Goal: Complete application form: Complete application form

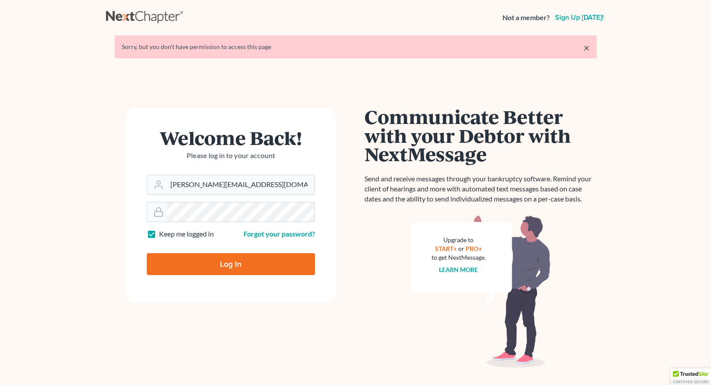
click at [223, 269] on input "Log In" at bounding box center [231, 264] width 168 height 22
type input "Thinking..."
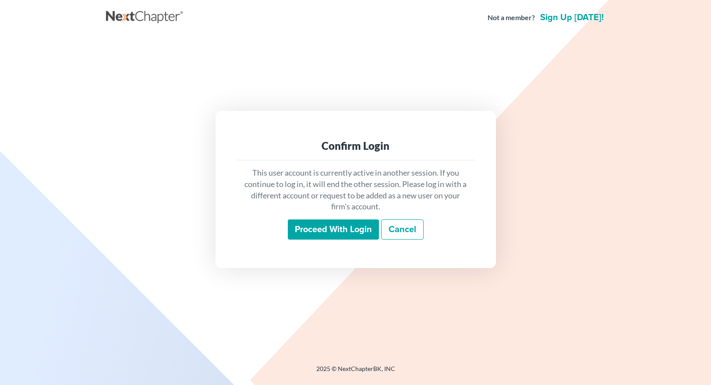
click at [359, 229] on input "Proceed with login" at bounding box center [333, 230] width 91 height 20
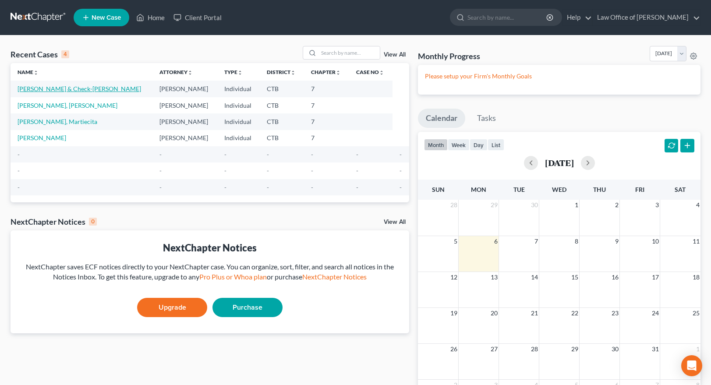
click at [78, 90] on link "Rivera, Raymond & Check-Rivera, Maureen" at bounding box center [80, 88] width 124 height 7
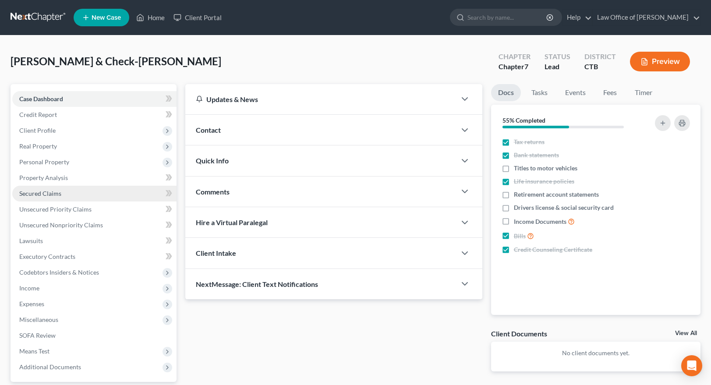
click at [49, 192] on span "Secured Claims" at bounding box center [40, 193] width 42 height 7
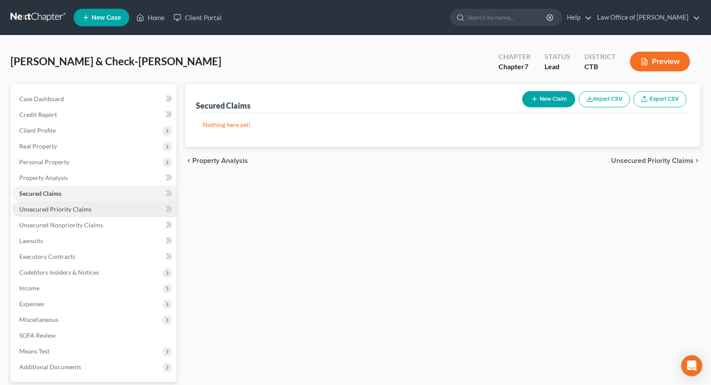
click at [74, 205] on span "Unsecured Priority Claims" at bounding box center [55, 208] width 72 height 7
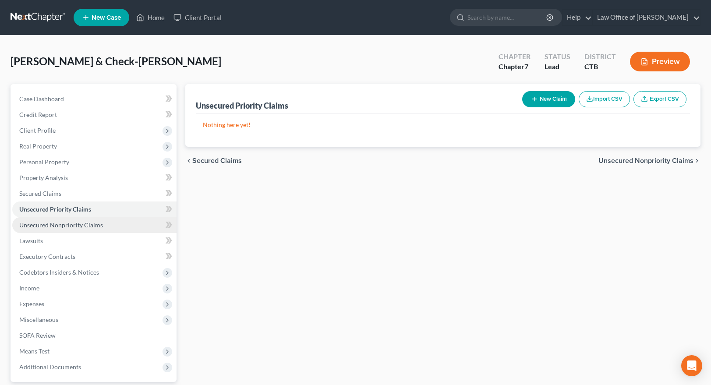
click at [72, 227] on span "Unsecured Nonpriority Claims" at bounding box center [61, 224] width 84 height 7
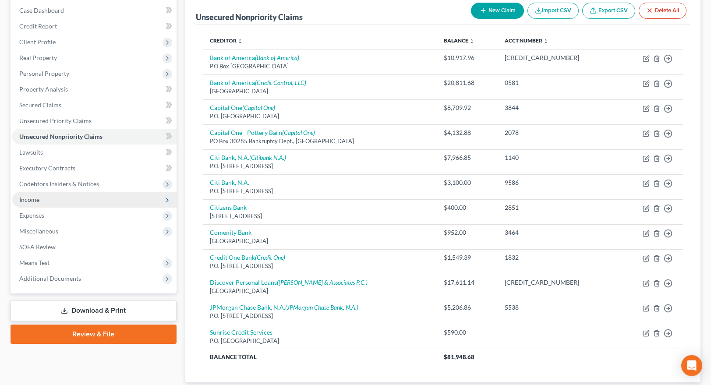
scroll to position [89, 0]
click at [42, 200] on span "Income" at bounding box center [94, 199] width 164 height 16
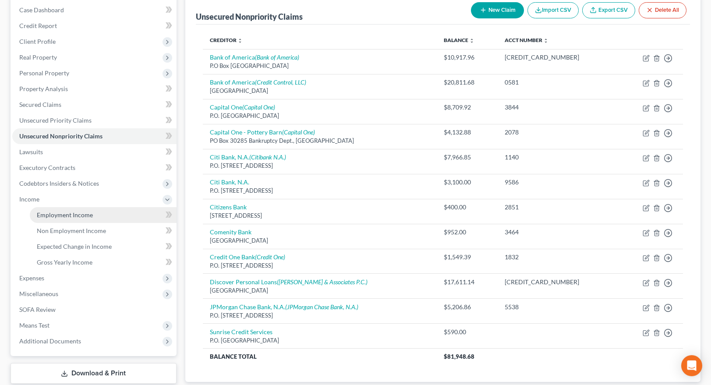
click at [83, 215] on span "Employment Income" at bounding box center [65, 214] width 56 height 7
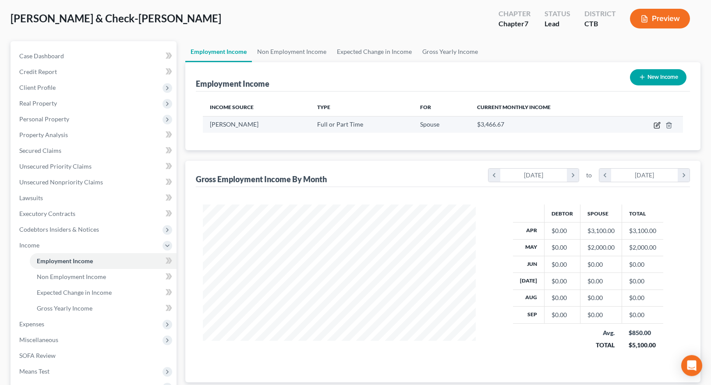
scroll to position [43, 0]
click at [656, 124] on icon "button" at bounding box center [657, 124] width 7 height 7
select select "0"
select select "35"
select select "3"
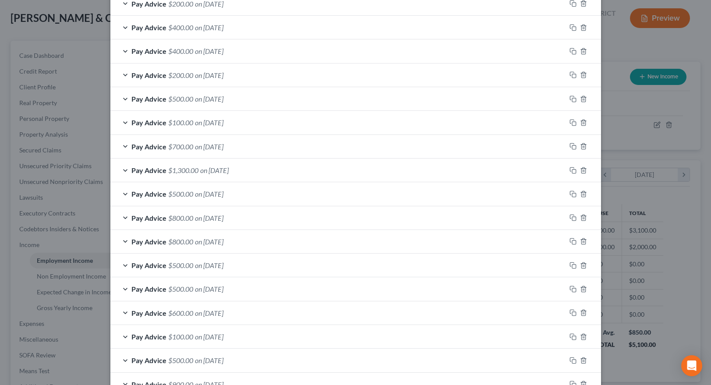
scroll to position [411, 0]
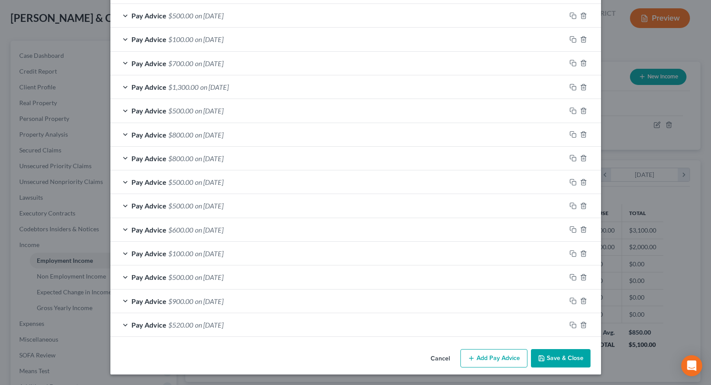
click at [497, 356] on button "Add Pay Advice" at bounding box center [493, 358] width 67 height 18
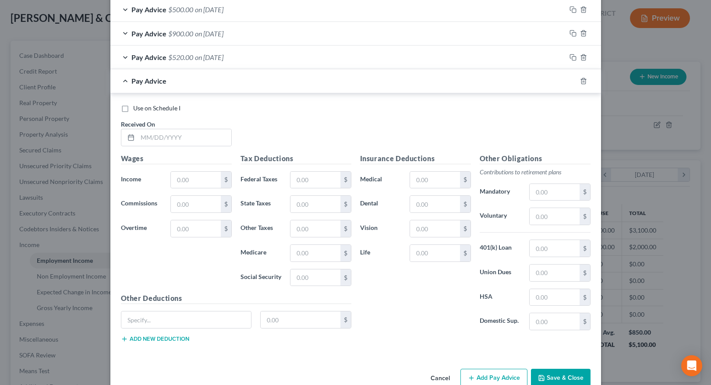
scroll to position [680, 0]
click at [146, 136] on input "text" at bounding box center [185, 137] width 94 height 17
type input "5"
type input "05/22/2025"
type input "660"
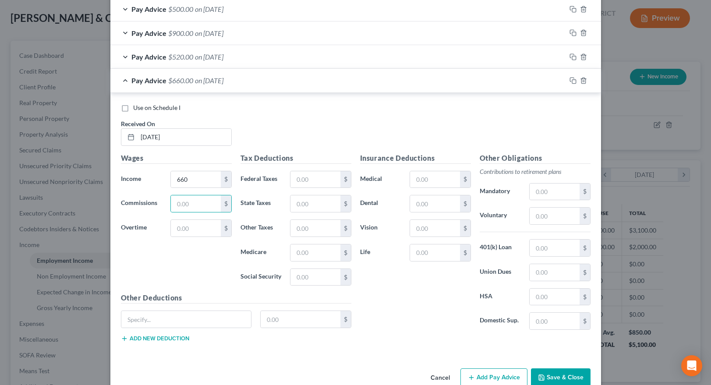
click at [202, 278] on div "Wages Income * 660 $ Commissions $ Overtime $" at bounding box center [177, 223] width 120 height 140
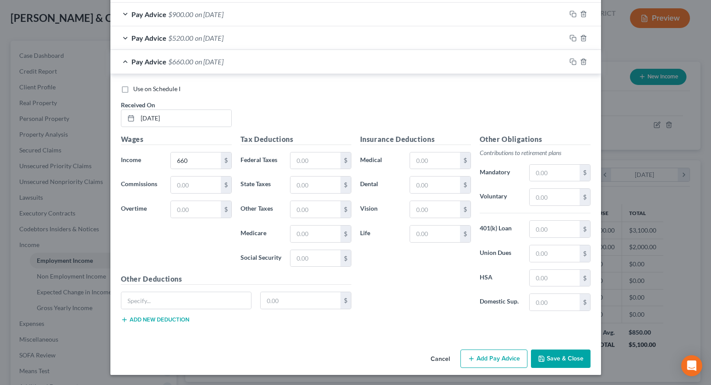
scroll to position [699, 0]
click at [552, 358] on button "Save & Close" at bounding box center [561, 358] width 60 height 18
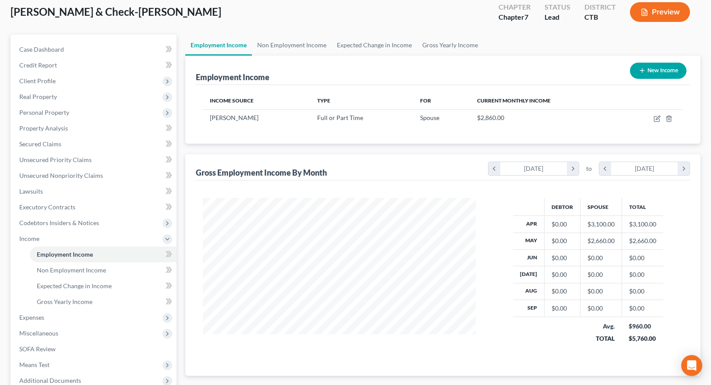
scroll to position [0, 0]
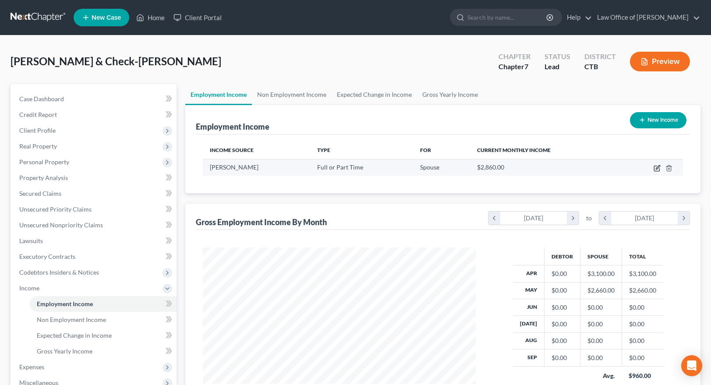
click at [659, 167] on icon "button" at bounding box center [657, 168] width 7 height 7
select select "0"
select select "35"
select select "3"
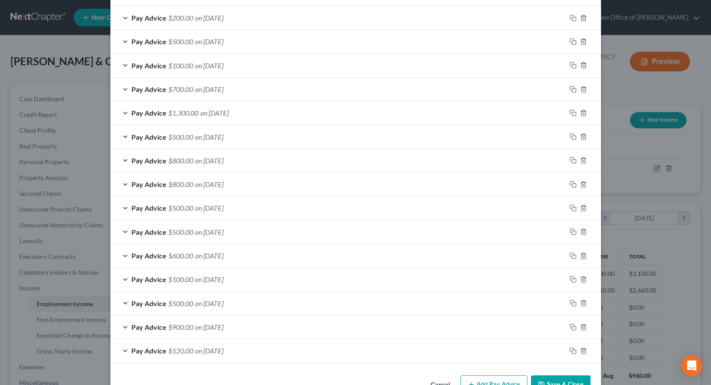
scroll to position [436, 0]
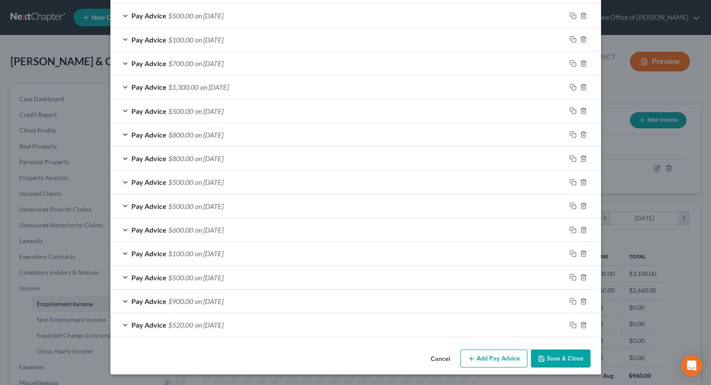
click at [489, 361] on button "Add Pay Advice" at bounding box center [493, 359] width 67 height 18
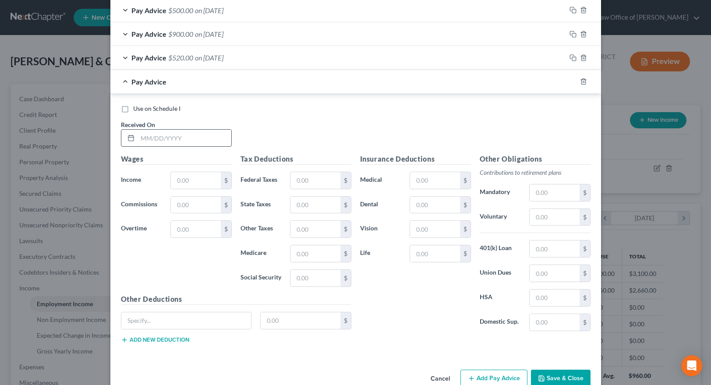
scroll to position [703, 0]
click at [158, 141] on input "text" at bounding box center [185, 137] width 94 height 17
type input "05/23/2025"
click at [180, 180] on input "text" at bounding box center [196, 179] width 50 height 17
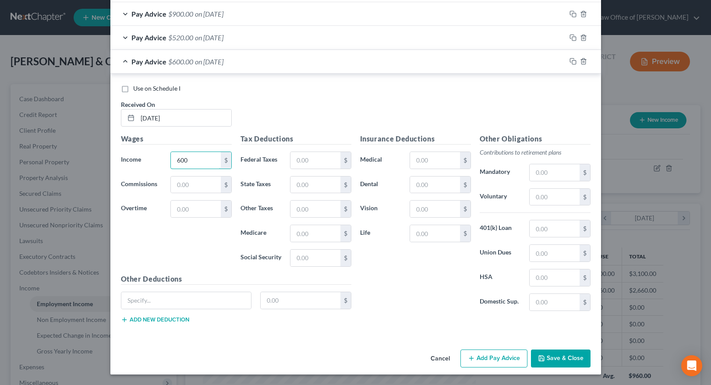
type input "600"
click at [489, 359] on button "Add Pay Advice" at bounding box center [493, 359] width 67 height 18
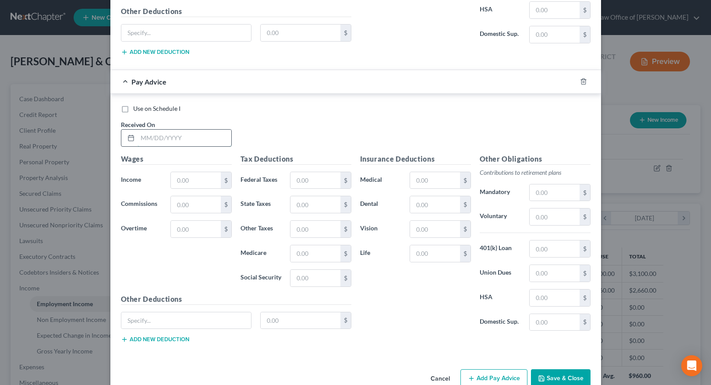
scroll to position [991, 0]
click at [160, 137] on input "text" at bounding box center [185, 137] width 94 height 17
type input "05/27/2025"
click at [193, 185] on input "text" at bounding box center [196, 180] width 50 height 17
type input "200"
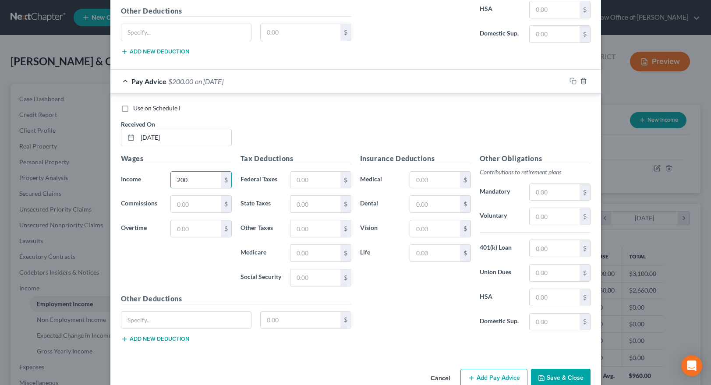
click at [176, 306] on div "Other Deductions $ Add new deduction" at bounding box center [236, 322] width 239 height 57
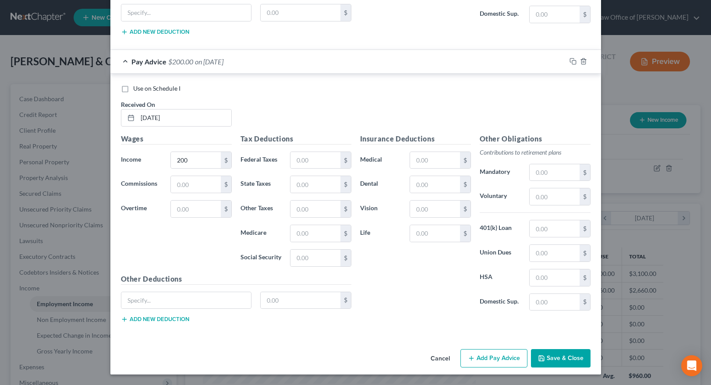
click at [499, 359] on button "Add Pay Advice" at bounding box center [493, 358] width 67 height 18
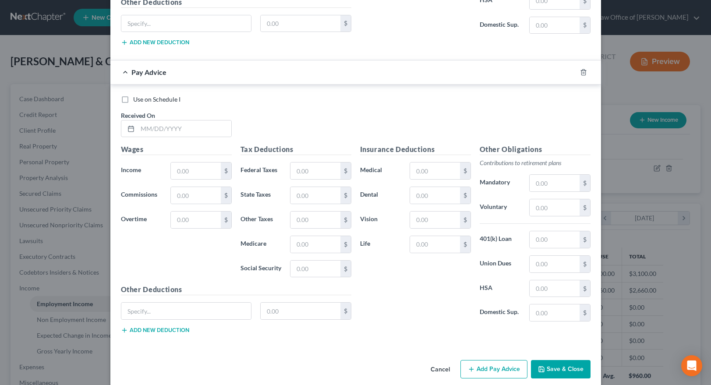
scroll to position [1298, 0]
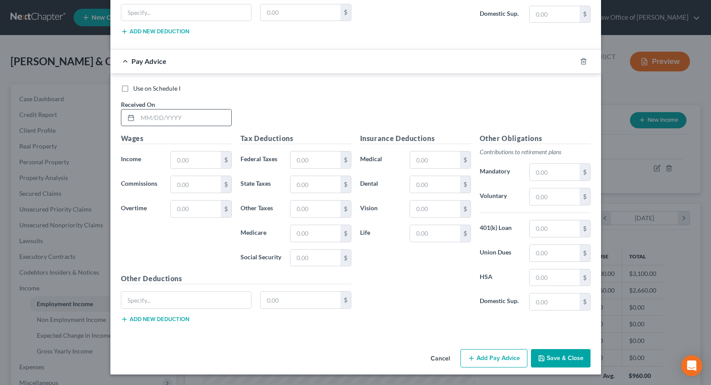
click at [145, 122] on input "text" at bounding box center [185, 118] width 94 height 17
type input "06/5/"
type input "2,025"
click at [160, 123] on input "06/5/" at bounding box center [185, 118] width 94 height 17
type input "06/5/2025"
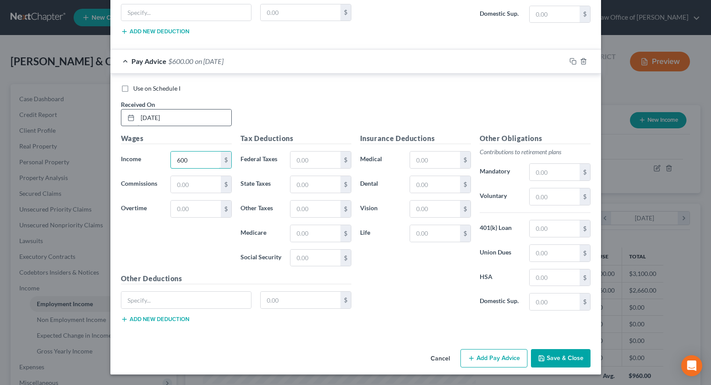
type input "600"
click at [493, 361] on button "Add Pay Advice" at bounding box center [493, 358] width 67 height 18
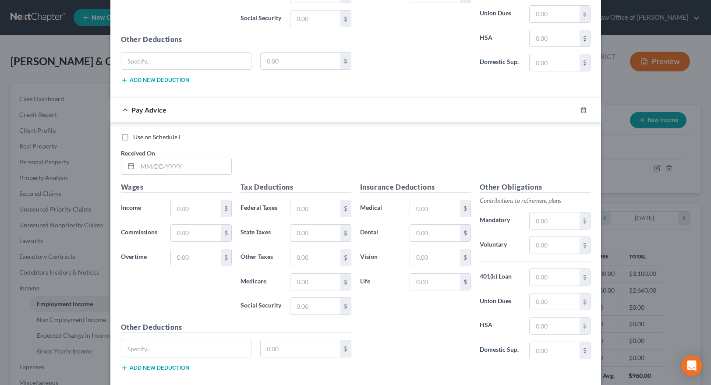
scroll to position [1586, 0]
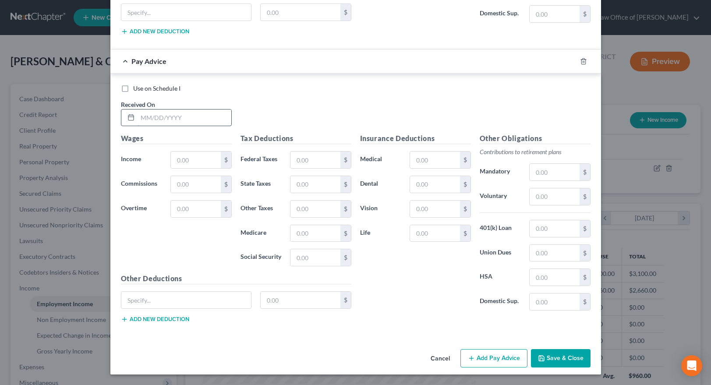
click at [149, 118] on input "text" at bounding box center [185, 118] width 94 height 17
type input "06/12/2025"
type input "1,000"
click at [504, 359] on button "Add Pay Advice" at bounding box center [493, 358] width 67 height 18
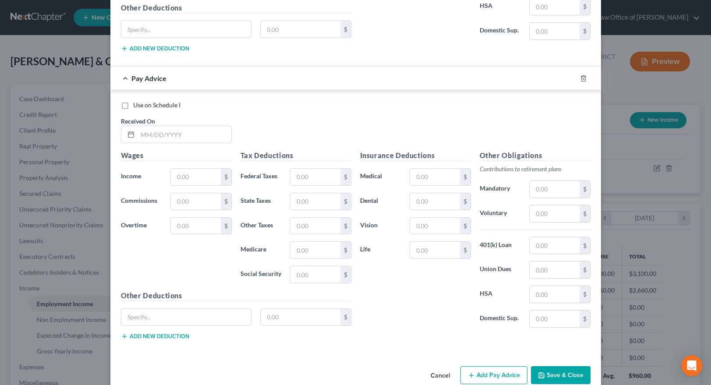
scroll to position [1874, 0]
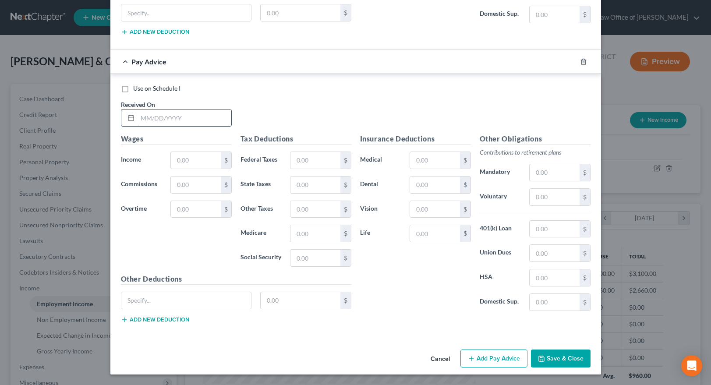
click at [143, 117] on input "text" at bounding box center [185, 118] width 94 height 17
type input "06/16/2025"
type input "300"
click at [498, 358] on button "Add Pay Advice" at bounding box center [493, 359] width 67 height 18
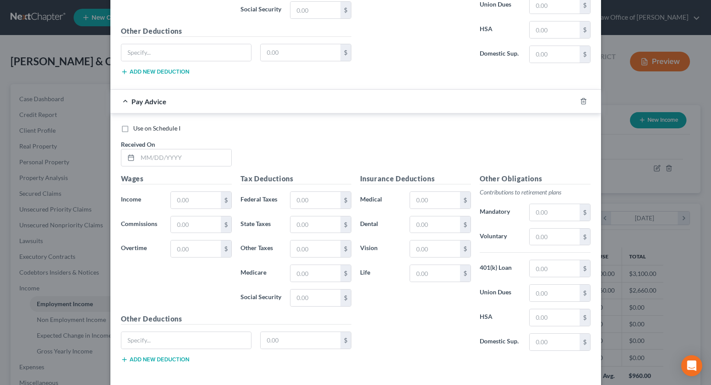
scroll to position [2162, 0]
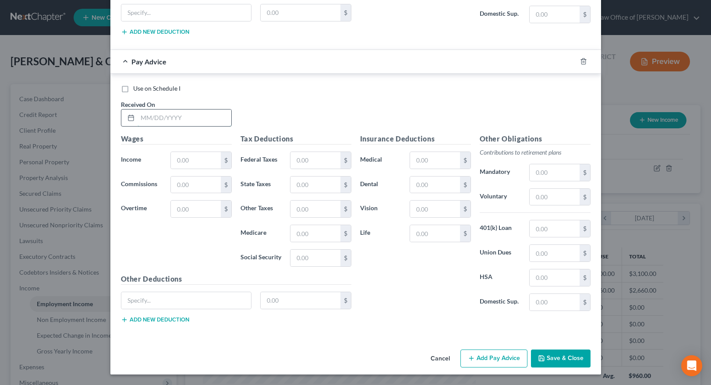
click at [151, 121] on input "text" at bounding box center [185, 118] width 94 height 17
type input "06/18/2025"
type input "100"
click at [493, 359] on button "Add Pay Advice" at bounding box center [493, 359] width 67 height 18
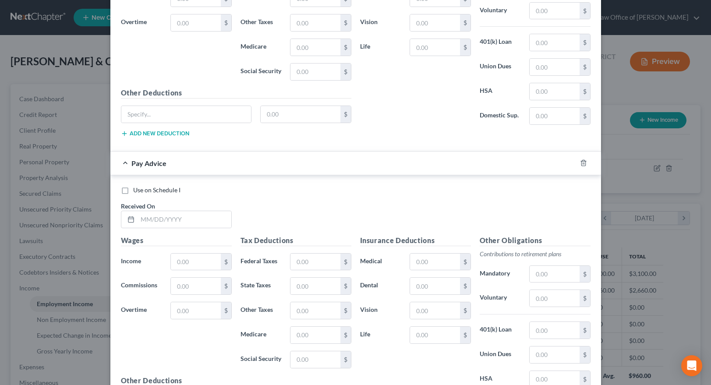
scroll to position [2450, 0]
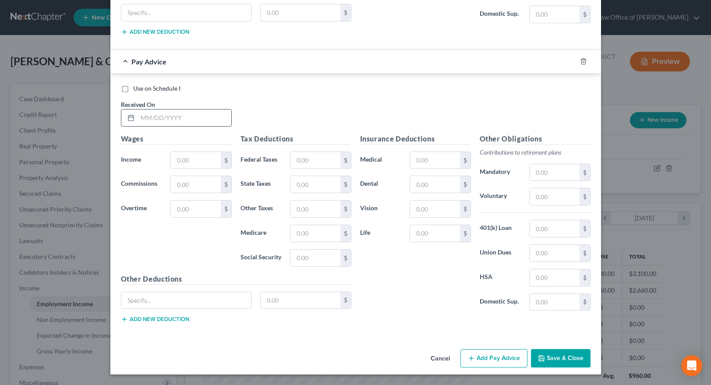
click at [154, 126] on div at bounding box center [176, 118] width 111 height 18
click at [152, 123] on input "text" at bounding box center [185, 118] width 94 height 17
type input "06/27/2025"
click at [194, 162] on input "text" at bounding box center [196, 160] width 50 height 17
type input "885"
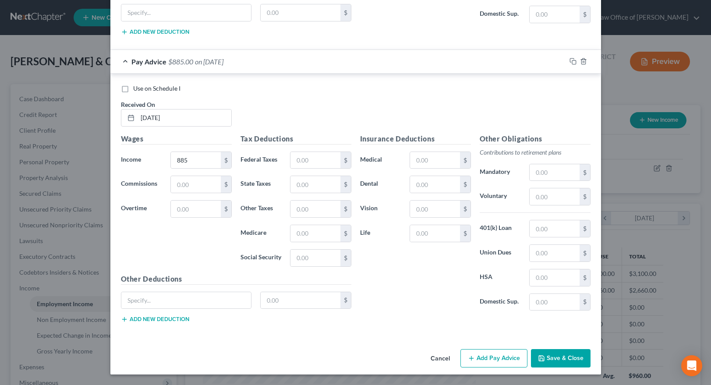
click at [497, 363] on button "Add Pay Advice" at bounding box center [493, 358] width 67 height 18
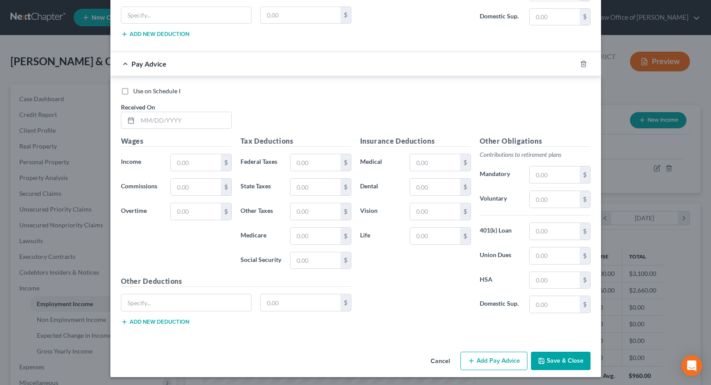
scroll to position [2737, 0]
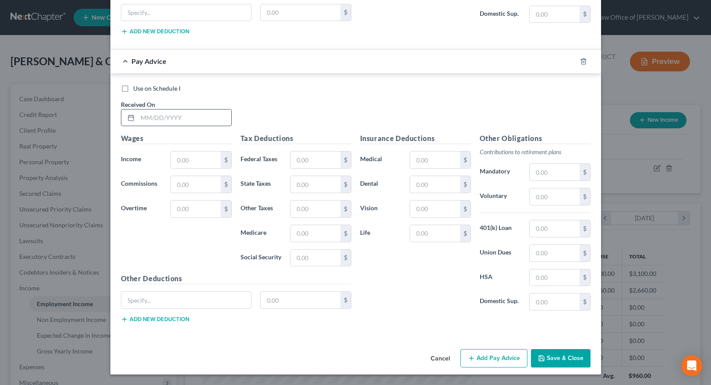
click at [141, 118] on input "text" at bounding box center [185, 118] width 94 height 17
type input "7"
type input "03"
click at [160, 117] on input "7" at bounding box center [185, 118] width 94 height 17
type input "7/3/2025"
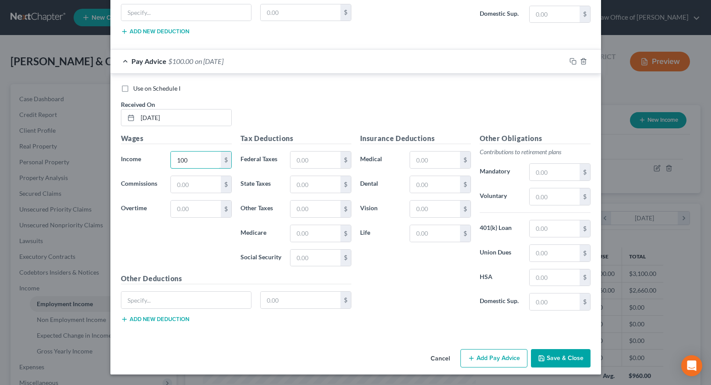
type input "100"
click at [498, 361] on button "Add Pay Advice" at bounding box center [493, 358] width 67 height 18
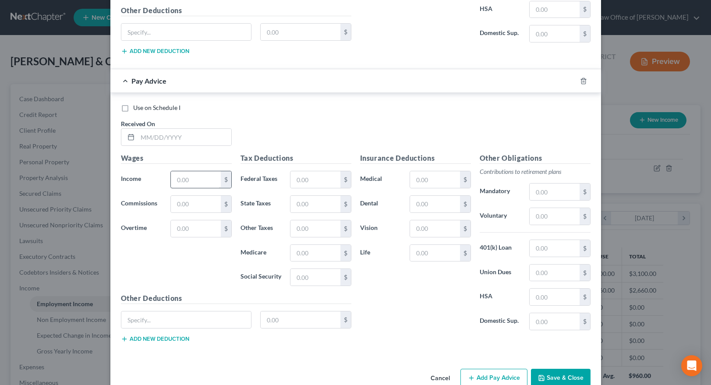
scroll to position [3006, 0]
drag, startPoint x: 146, startPoint y: 131, endPoint x: 148, endPoint y: 138, distance: 7.6
click at [146, 131] on input "text" at bounding box center [185, 136] width 94 height 17
click at [148, 138] on input "text" at bounding box center [185, 136] width 94 height 17
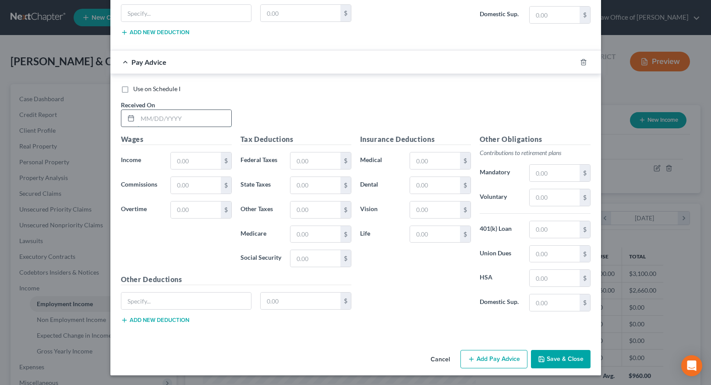
scroll to position [3025, 0]
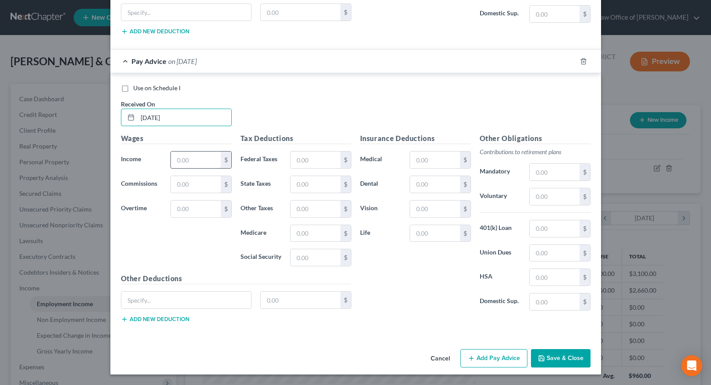
type input "7/10/2025"
click at [178, 163] on input "text" at bounding box center [196, 160] width 50 height 17
type input "800"
click at [476, 360] on button "Add Pay Advice" at bounding box center [493, 358] width 67 height 18
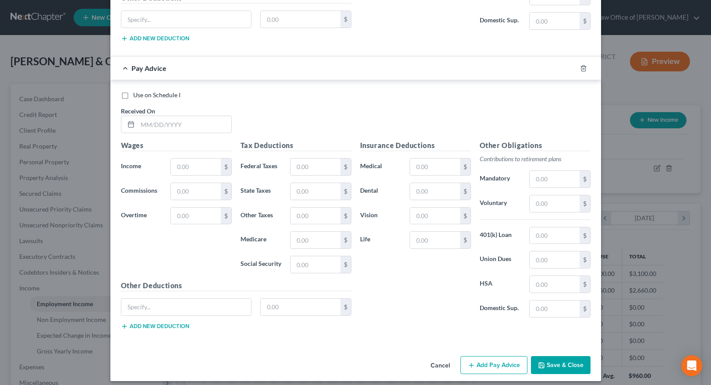
scroll to position [3313, 0]
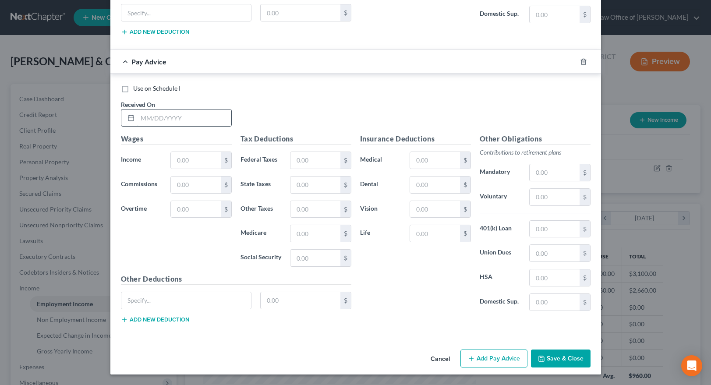
click at [141, 119] on input "text" at bounding box center [185, 118] width 94 height 17
type input "7/14/2025"
click at [195, 158] on input "text" at bounding box center [196, 160] width 50 height 17
type input "100"
click at [506, 358] on button "Add Pay Advice" at bounding box center [493, 359] width 67 height 18
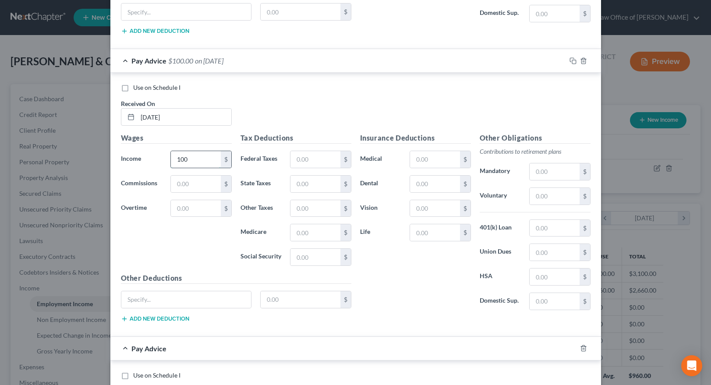
drag, startPoint x: 194, startPoint y: 159, endPoint x: 146, endPoint y: 159, distance: 48.2
click at [171, 159] on input "100" at bounding box center [196, 159] width 50 height 17
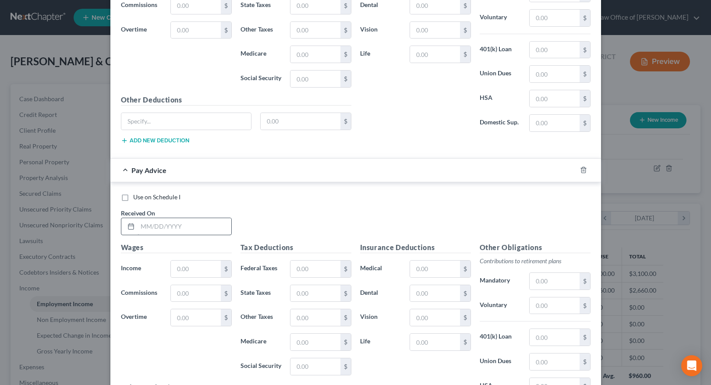
scroll to position [3492, 0]
click at [149, 228] on input "text" at bounding box center [185, 226] width 94 height 17
type input "7/14/2025"
click at [190, 267] on input "text" at bounding box center [196, 268] width 50 height 17
type input "1"
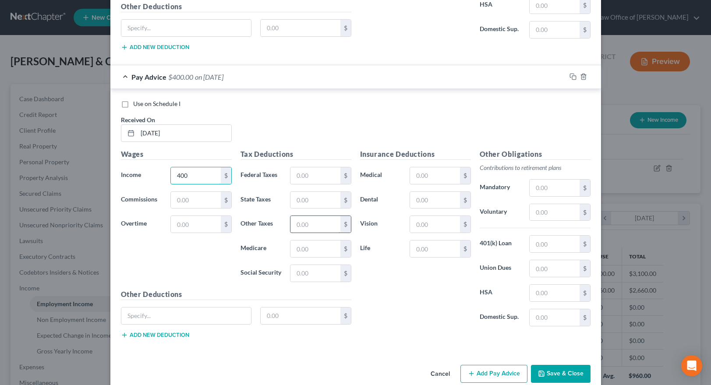
scroll to position [3601, 0]
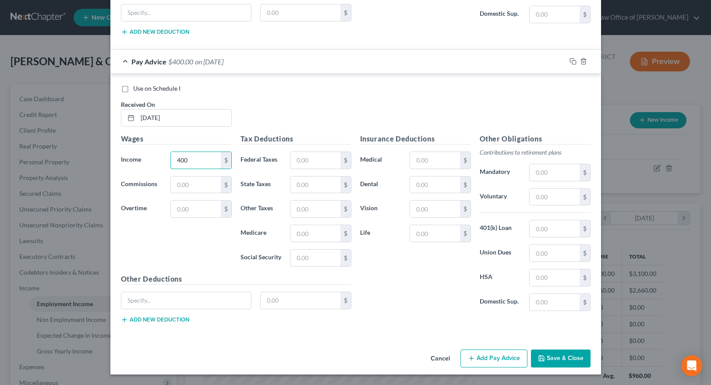
type input "400"
click at [493, 352] on button "Add Pay Advice" at bounding box center [493, 359] width 67 height 18
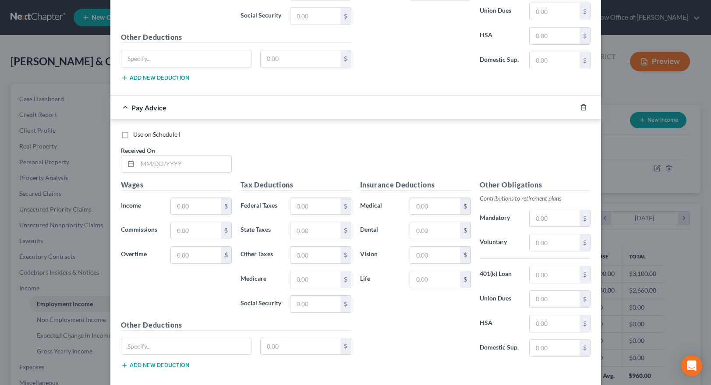
scroll to position [3889, 0]
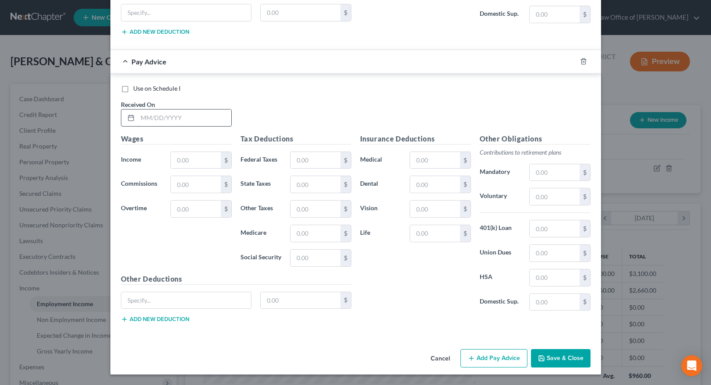
click at [146, 116] on input "text" at bounding box center [185, 118] width 94 height 17
type input "07/18/2025"
type input "300"
click at [492, 359] on button "Add Pay Advice" at bounding box center [493, 358] width 67 height 18
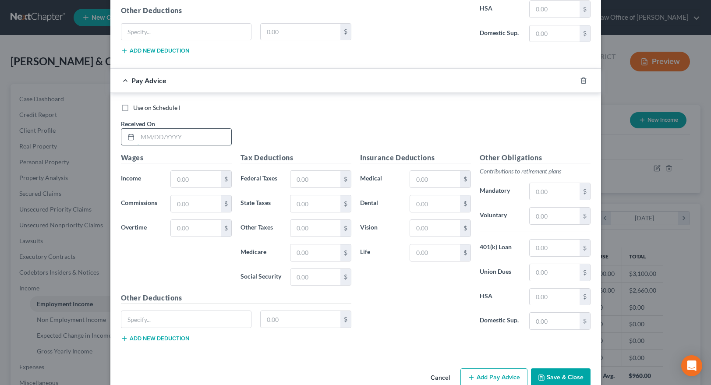
click at [152, 137] on input "text" at bounding box center [185, 137] width 94 height 17
type input "7/24/2025"
type input "500"
click at [491, 379] on button "Add Pay Advice" at bounding box center [493, 377] width 67 height 18
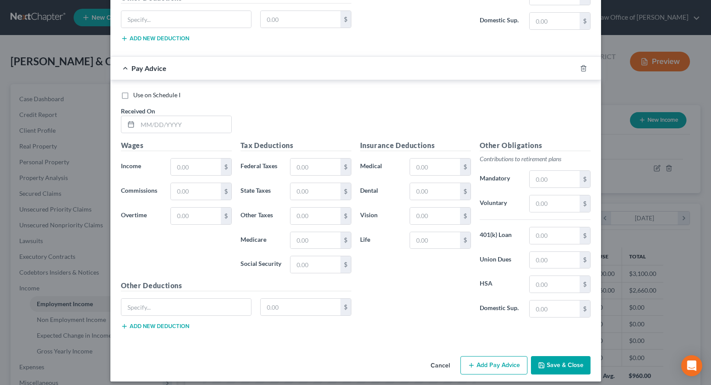
scroll to position [4465, 0]
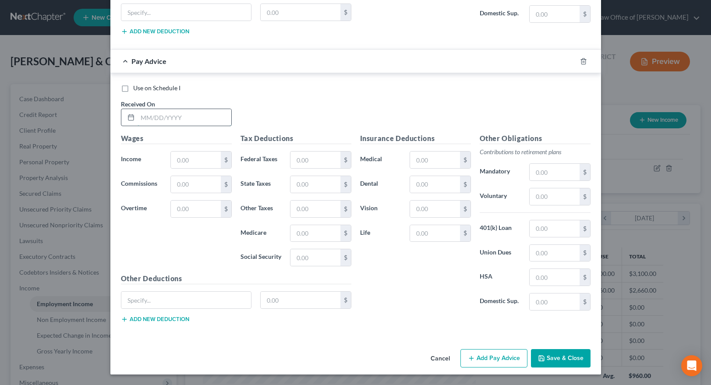
drag, startPoint x: 139, startPoint y: 125, endPoint x: 145, endPoint y: 120, distance: 7.8
click at [141, 123] on input "text" at bounding box center [185, 117] width 94 height 17
type input "7/31/2025"
type input "200"
click at [476, 361] on button "Add Pay Advice" at bounding box center [493, 358] width 67 height 18
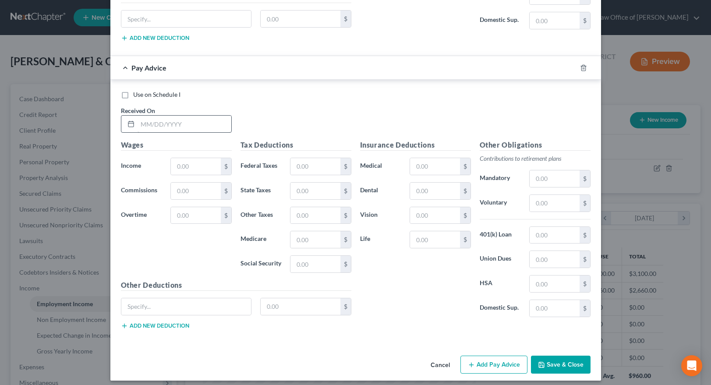
scroll to position [4752, 0]
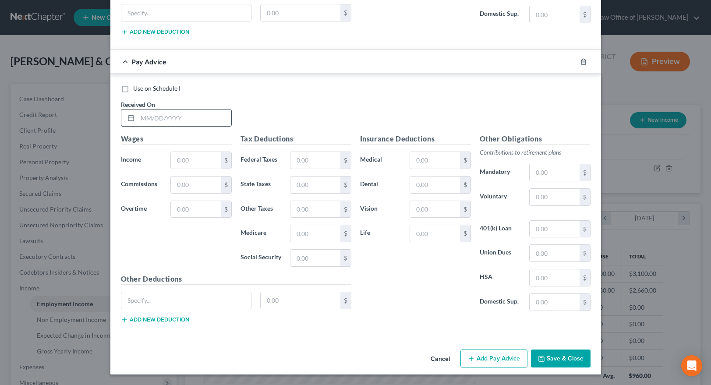
click at [147, 116] on input "text" at bounding box center [185, 118] width 94 height 17
type input "8/4/2025"
click at [189, 155] on input "text" at bounding box center [196, 160] width 50 height 17
click at [189, 159] on input "text" at bounding box center [196, 160] width 50 height 17
type input "220"
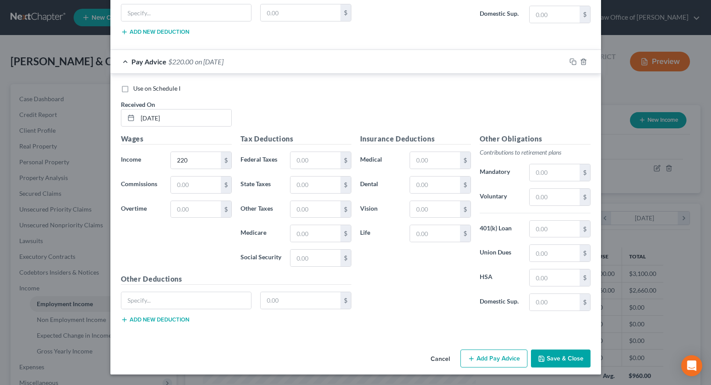
click at [197, 230] on div "Wages Income * 220 $ Commissions $ Overtime $" at bounding box center [177, 204] width 120 height 140
click at [496, 359] on button "Add Pay Advice" at bounding box center [493, 359] width 67 height 18
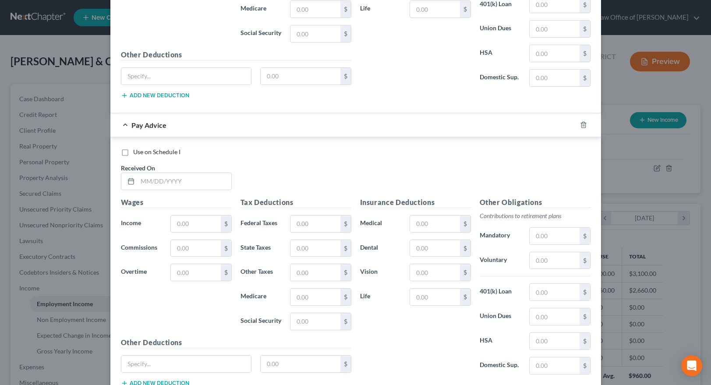
scroll to position [4976, 0]
click at [159, 183] on input "text" at bounding box center [185, 181] width 94 height 17
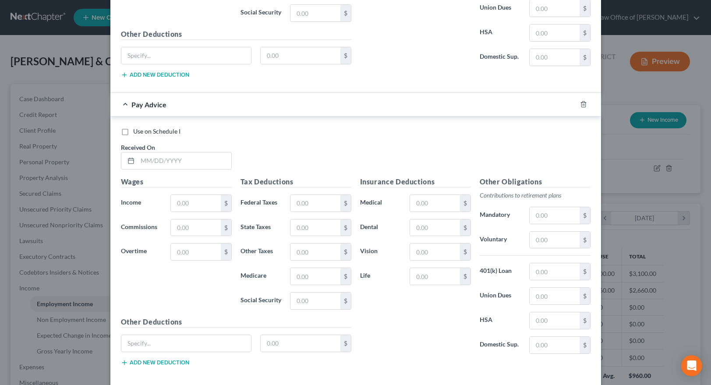
scroll to position [5021, 0]
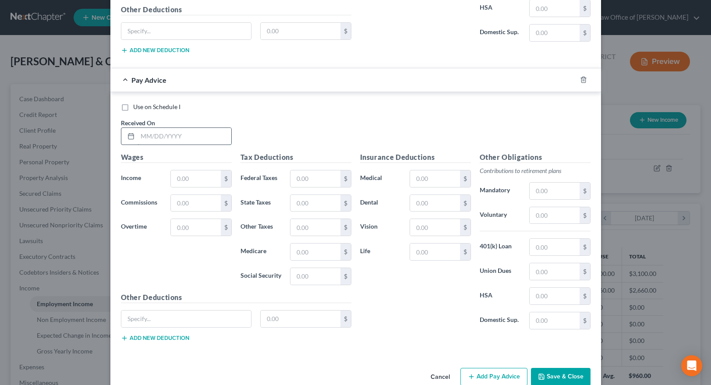
click at [159, 139] on input "text" at bounding box center [185, 136] width 94 height 17
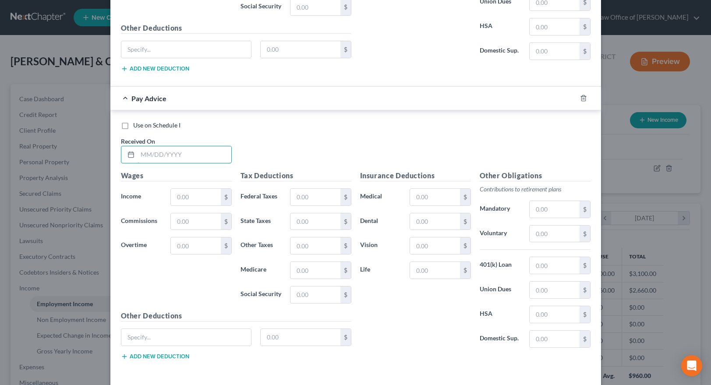
scroll to position [5040, 0]
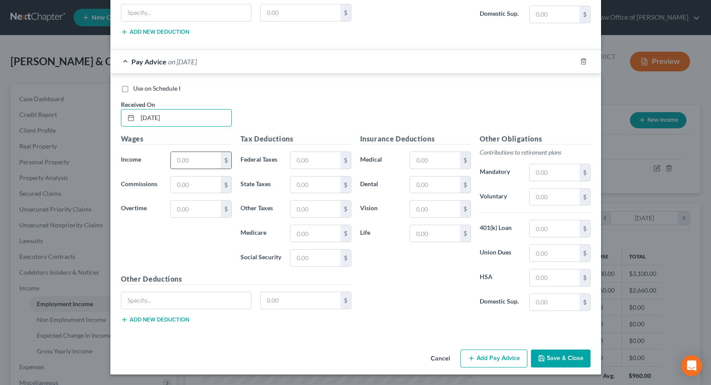
type input "8/7/2025"
click at [181, 159] on input "text" at bounding box center [196, 160] width 50 height 17
type input "400"
click at [489, 360] on button "Add Pay Advice" at bounding box center [493, 359] width 67 height 18
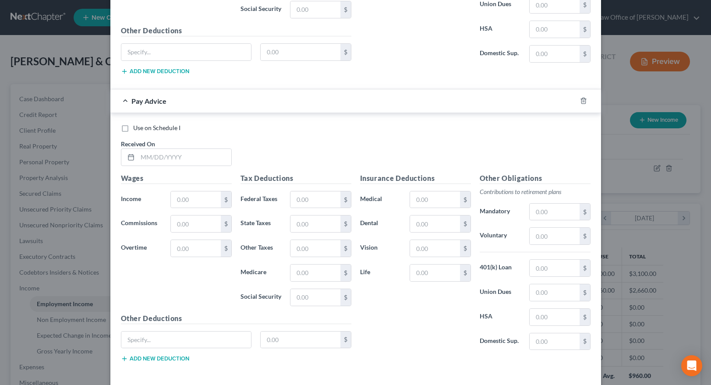
scroll to position [5328, 0]
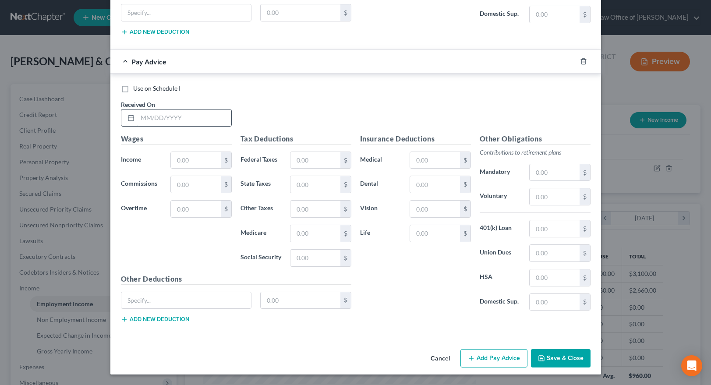
click at [149, 121] on input "text" at bounding box center [185, 118] width 94 height 17
type input "8/13/2025"
click at [184, 161] on input "text" at bounding box center [196, 160] width 50 height 17
type input "600"
click at [290, 110] on div "Use on Schedule I Received On * 8/13/2025" at bounding box center [356, 109] width 478 height 50
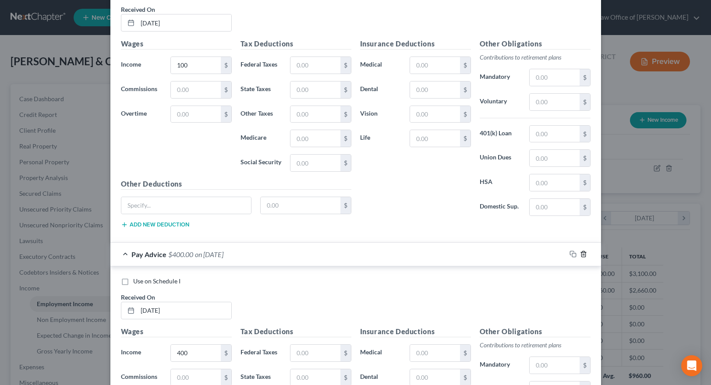
scroll to position [3408, 0]
click at [584, 256] on icon "button" at bounding box center [583, 253] width 7 height 7
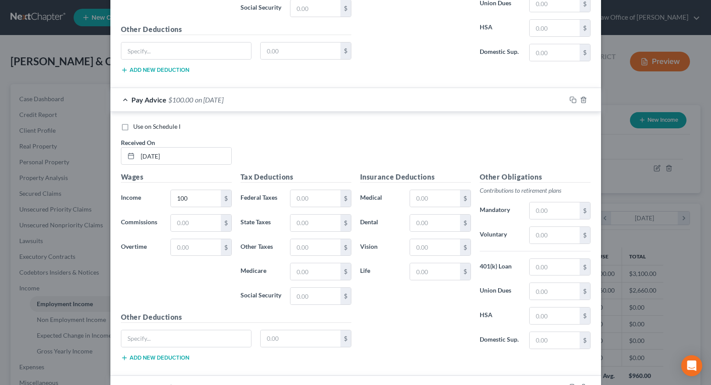
scroll to position [3274, 0]
click at [583, 101] on icon "button" at bounding box center [583, 100] width 7 height 7
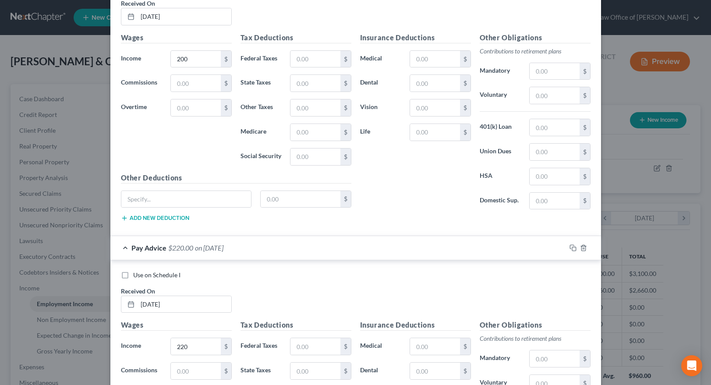
scroll to position [3989, 0]
click at [131, 246] on span "Pay Advice" at bounding box center [148, 248] width 35 height 8
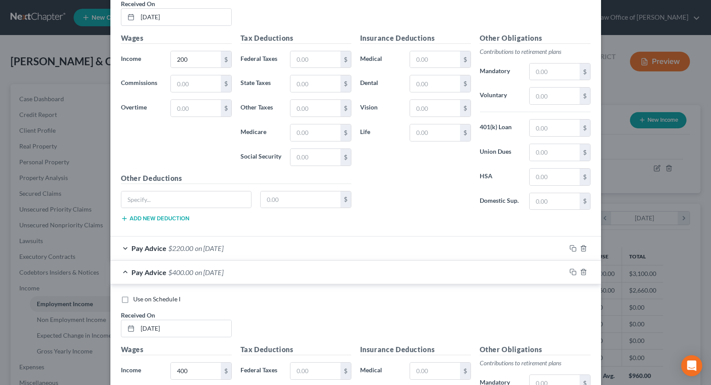
click at [160, 274] on span "Pay Advice" at bounding box center [148, 272] width 35 height 8
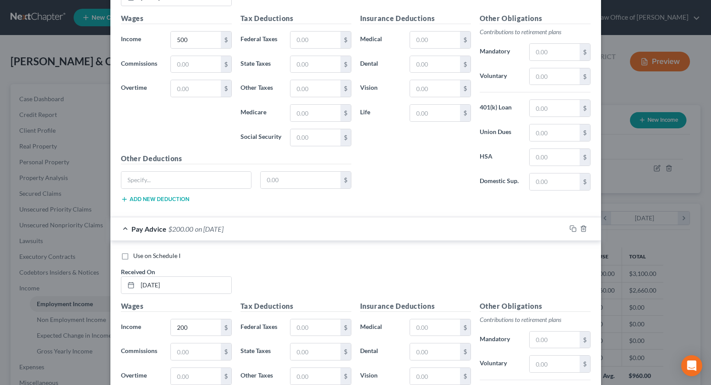
click at [184, 231] on span "$200.00" at bounding box center [180, 229] width 25 height 8
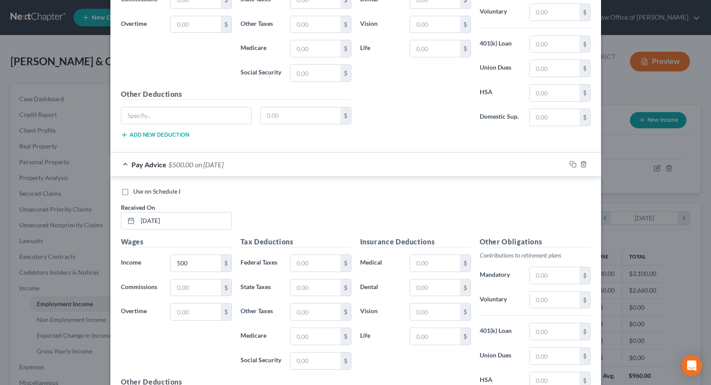
click at [197, 166] on span "on 07/24/2025" at bounding box center [209, 164] width 28 height 8
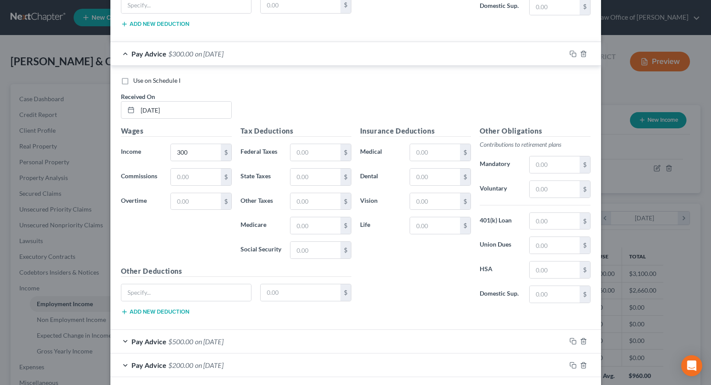
scroll to position [3319, 0]
click at [192, 58] on span "$300.00" at bounding box center [180, 55] width 25 height 8
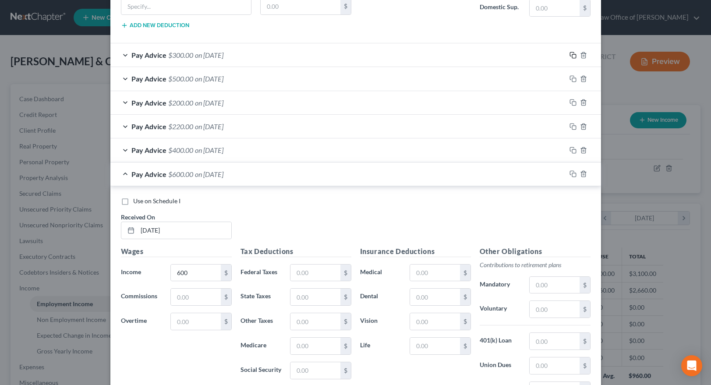
click at [574, 56] on icon "button" at bounding box center [573, 55] width 7 height 7
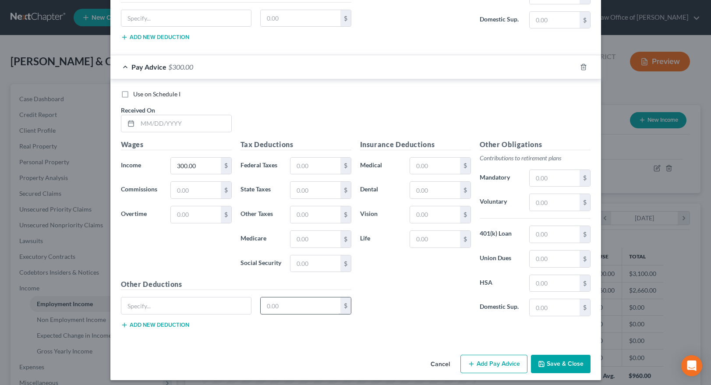
scroll to position [3720, 0]
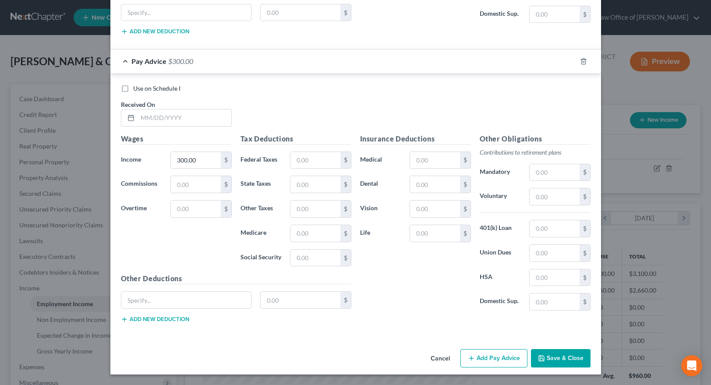
click at [487, 361] on button "Add Pay Advice" at bounding box center [493, 358] width 67 height 18
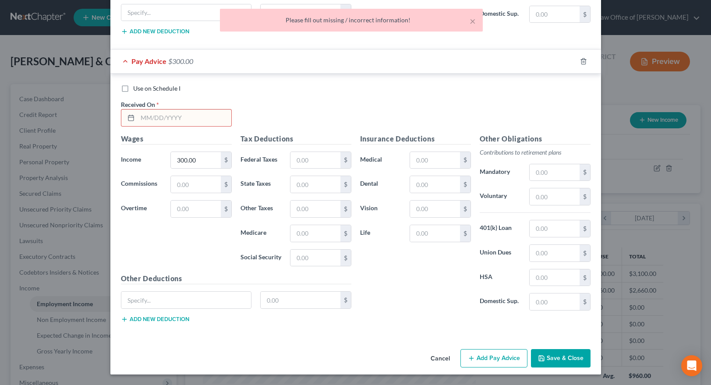
click at [150, 118] on input "text" at bounding box center [185, 118] width 94 height 17
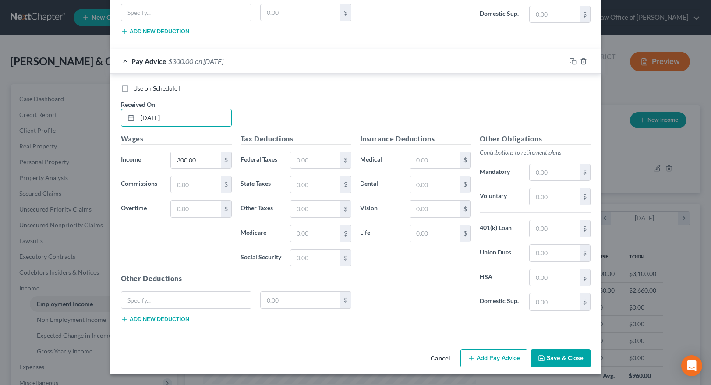
type input "7/21/2025"
click at [498, 357] on button "Add Pay Advice" at bounding box center [493, 358] width 67 height 18
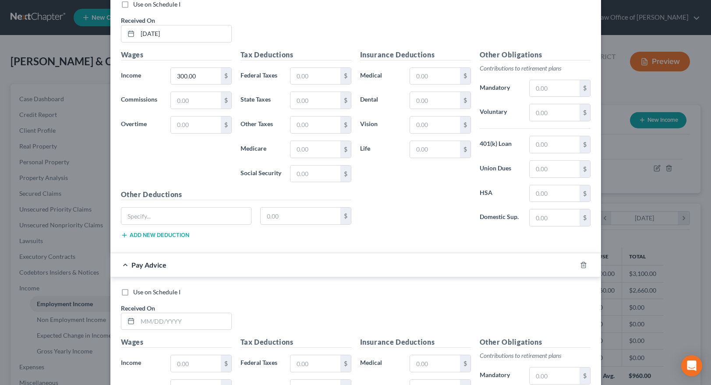
scroll to position [4008, 0]
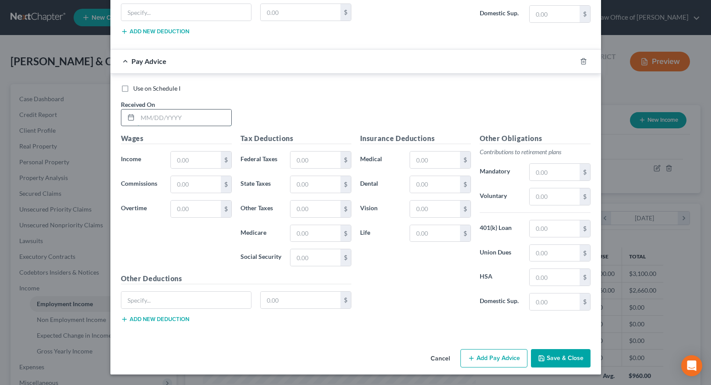
click at [140, 122] on input "text" at bounding box center [185, 118] width 94 height 17
type input "8/18/2025"
type input "60"
click at [488, 358] on button "Add Pay Advice" at bounding box center [493, 358] width 67 height 18
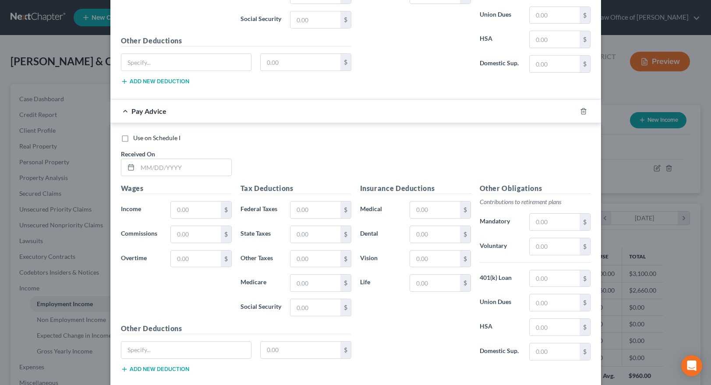
scroll to position [4295, 0]
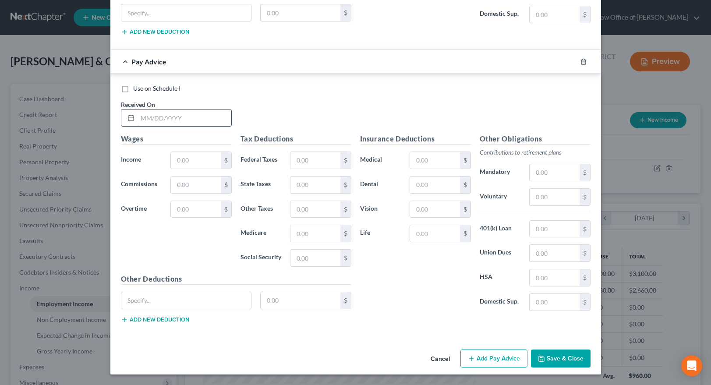
click at [159, 112] on input "text" at bounding box center [185, 118] width 94 height 17
type input "8/22/2025"
click at [185, 160] on input "text" at bounding box center [196, 160] width 50 height 17
type input "200"
click at [505, 353] on button "Add Pay Advice" at bounding box center [493, 359] width 67 height 18
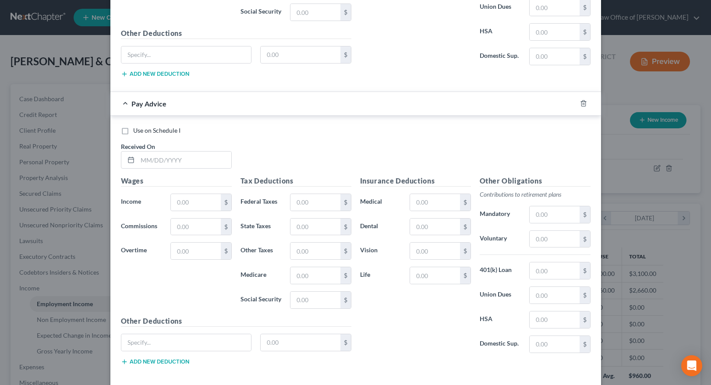
scroll to position [4583, 0]
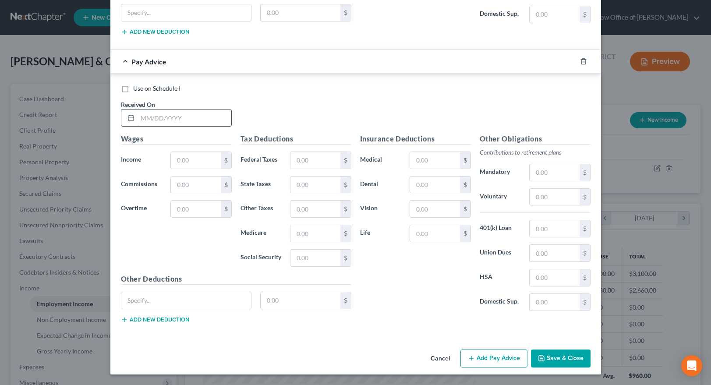
click at [145, 116] on input "text" at bounding box center [185, 118] width 94 height 17
type input "9/4/2025"
click at [184, 161] on input "text" at bounding box center [196, 160] width 50 height 17
type input "400"
click at [486, 358] on button "Add Pay Advice" at bounding box center [493, 359] width 67 height 18
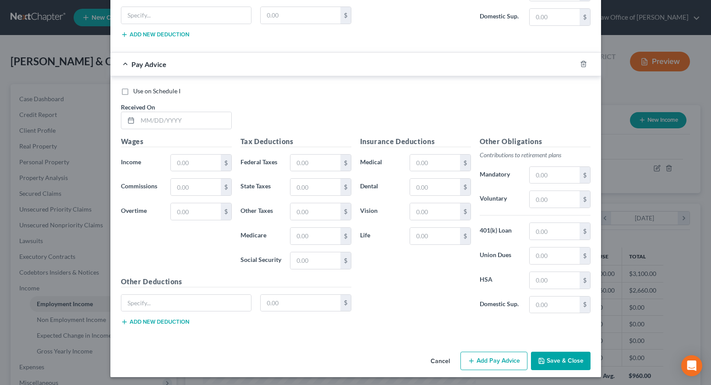
scroll to position [4871, 0]
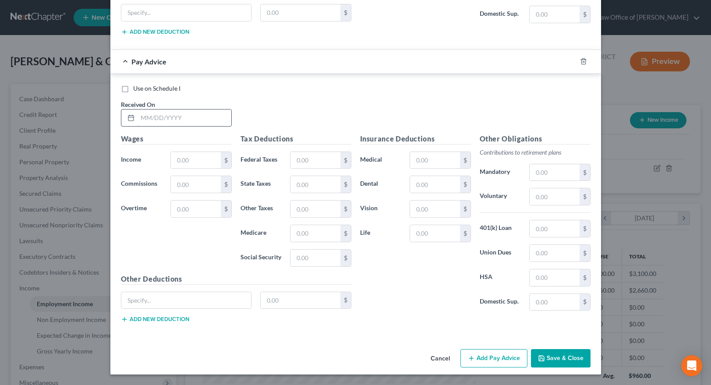
click at [149, 118] on input "text" at bounding box center [185, 118] width 94 height 17
type input "9/10/2025"
click at [185, 158] on input "text" at bounding box center [196, 160] width 50 height 17
type input "800"
click at [560, 358] on button "Save & Close" at bounding box center [561, 358] width 60 height 18
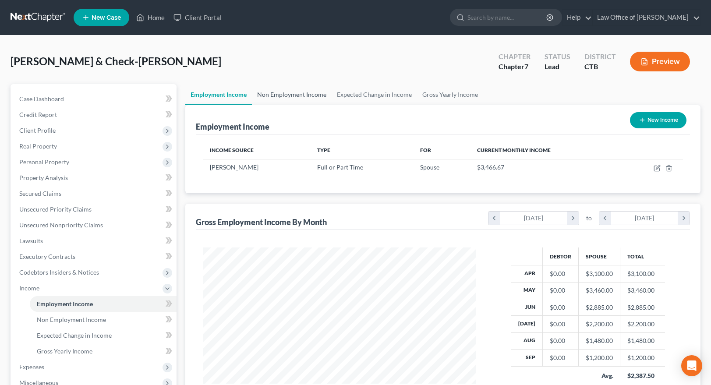
click at [311, 90] on link "Non Employment Income" at bounding box center [292, 94] width 80 height 21
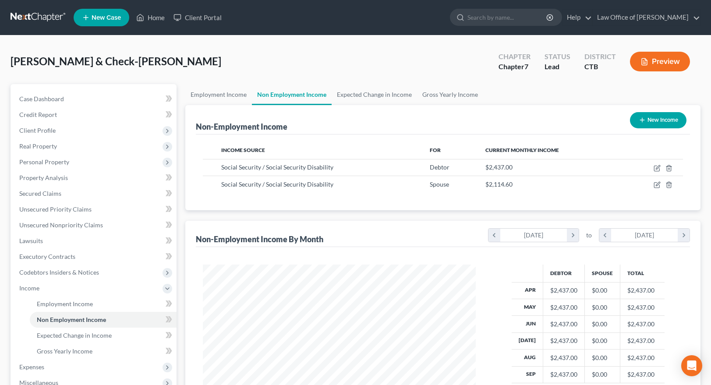
scroll to position [157, 290]
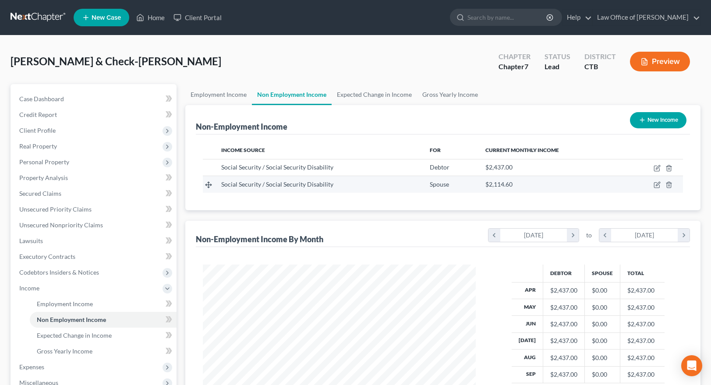
click at [507, 187] on span "$2,114.60" at bounding box center [498, 184] width 27 height 7
click at [655, 184] on icon "button" at bounding box center [656, 185] width 5 height 5
select select "4"
select select "0"
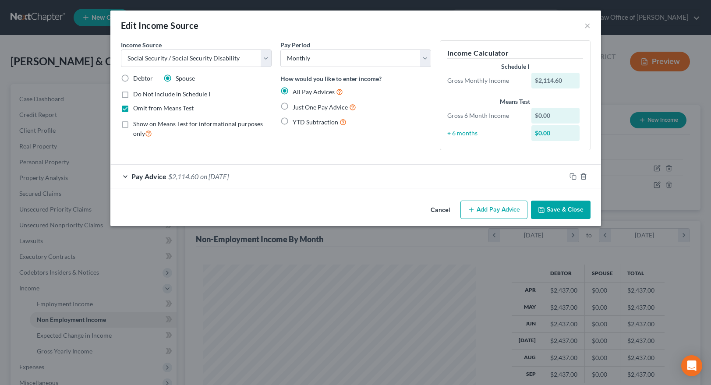
click at [139, 175] on span "Pay Advice" at bounding box center [148, 176] width 35 height 8
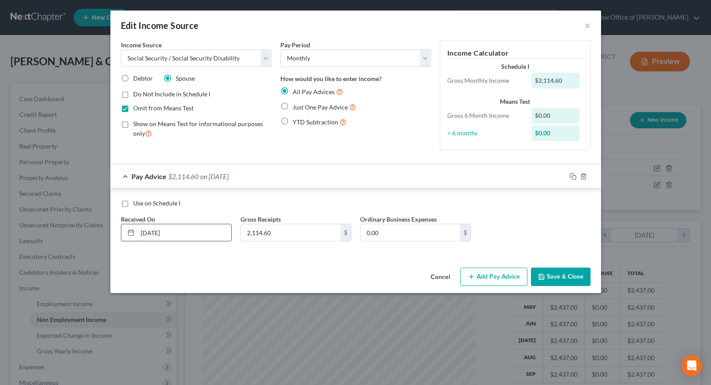
drag, startPoint x: 188, startPoint y: 234, endPoint x: 81, endPoint y: 233, distance: 106.9
click at [138, 233] on input "11/27/2024" at bounding box center [185, 232] width 94 height 17
type input "2162.20"
click at [562, 274] on button "Save & Close" at bounding box center [561, 277] width 60 height 18
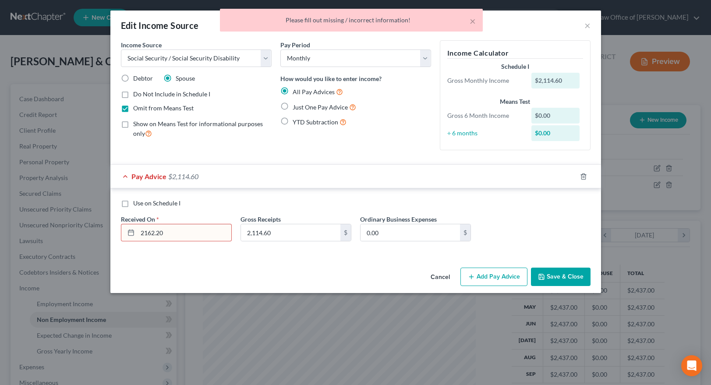
click at [152, 175] on span "Pay Advice" at bounding box center [148, 176] width 35 height 8
click at [223, 241] on input "2162.20" at bounding box center [185, 232] width 94 height 17
drag, startPoint x: 194, startPoint y: 232, endPoint x: 274, endPoint y: 237, distance: 80.8
click at [196, 232] on input "2162.20" at bounding box center [185, 232] width 94 height 17
drag, startPoint x: 158, startPoint y: 234, endPoint x: 22, endPoint y: 230, distance: 136.3
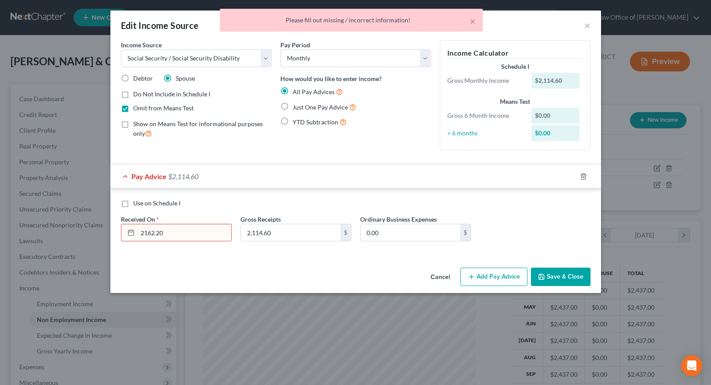
click at [138, 230] on input "2162.20" at bounding box center [185, 232] width 94 height 17
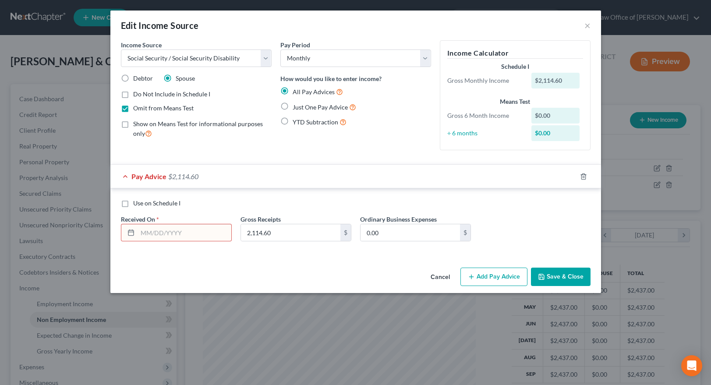
click at [435, 276] on button "Cancel" at bounding box center [440, 278] width 33 height 18
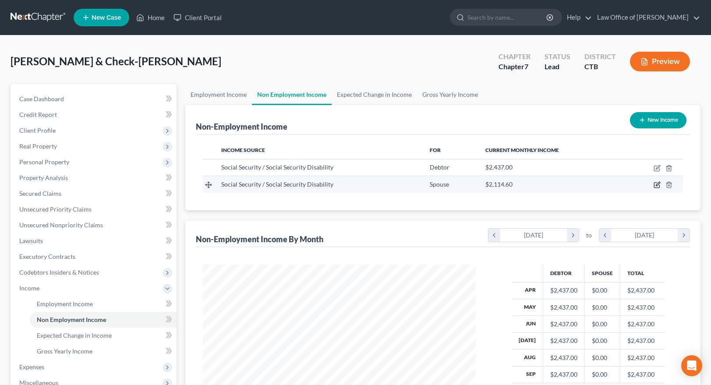
click at [656, 184] on icon "button" at bounding box center [657, 184] width 7 height 7
select select "4"
select select "0"
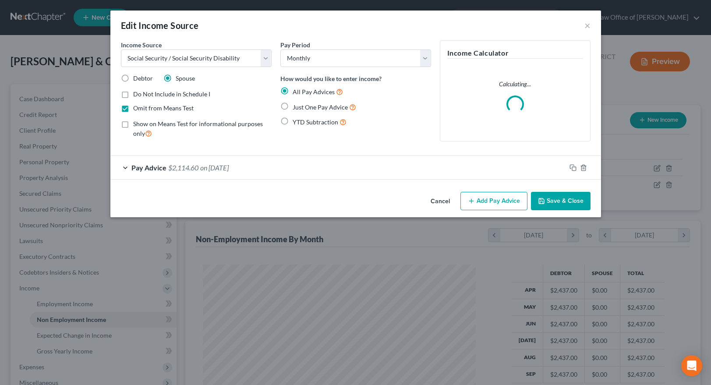
click at [255, 159] on div "Pay Advice $2,114.60 on 11/27/2024" at bounding box center [338, 167] width 456 height 23
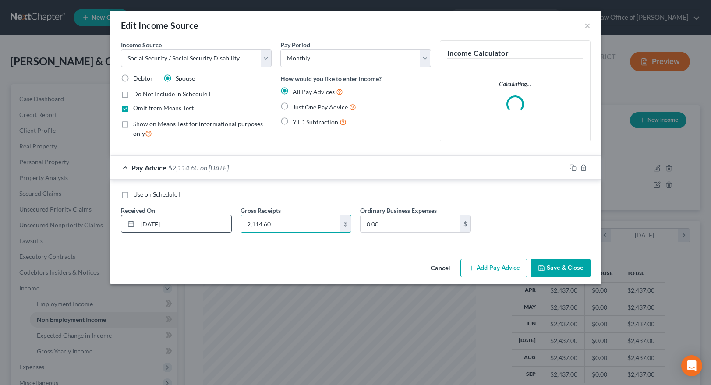
drag, startPoint x: 277, startPoint y: 228, endPoint x: 212, endPoint y: 226, distance: 64.9
click at [241, 226] on input "2,114.60" at bounding box center [290, 224] width 99 height 17
drag, startPoint x: 291, startPoint y: 226, endPoint x: 232, endPoint y: 228, distance: 59.2
click at [241, 228] on input "2,114.60" at bounding box center [290, 224] width 99 height 17
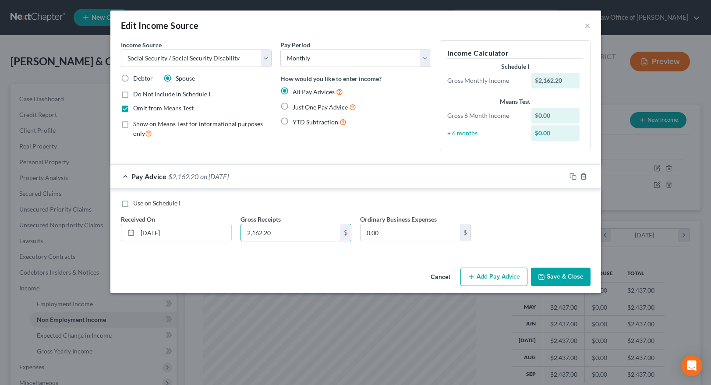
type input "2,162.20"
click at [562, 273] on button "Save & Close" at bounding box center [561, 277] width 60 height 18
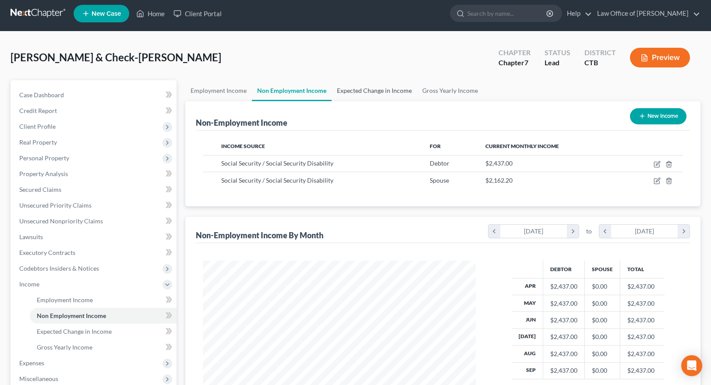
scroll to position [0, 0]
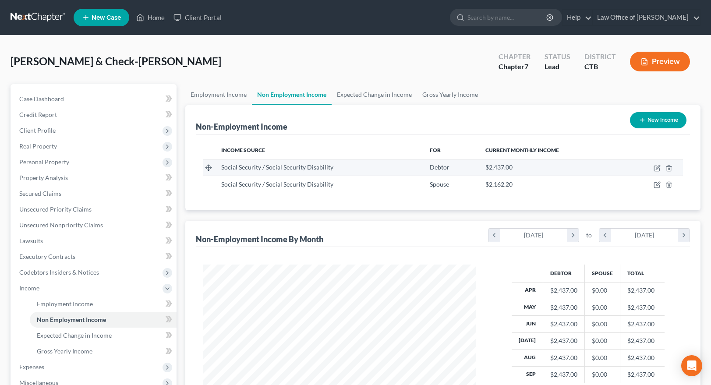
click at [318, 164] on span "Social Security / Social Security Disability" at bounding box center [277, 166] width 112 height 7
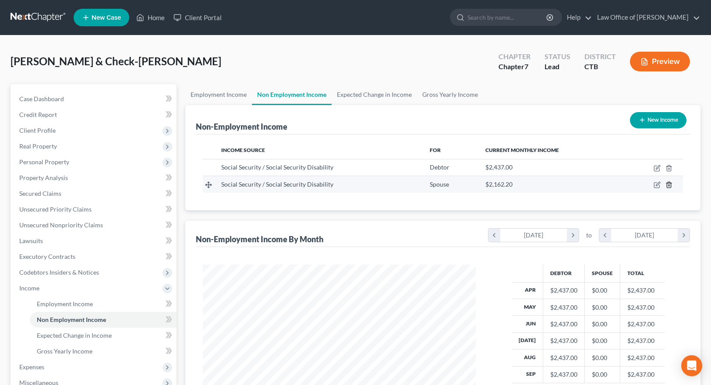
click at [672, 185] on icon "button" at bounding box center [669, 184] width 7 height 7
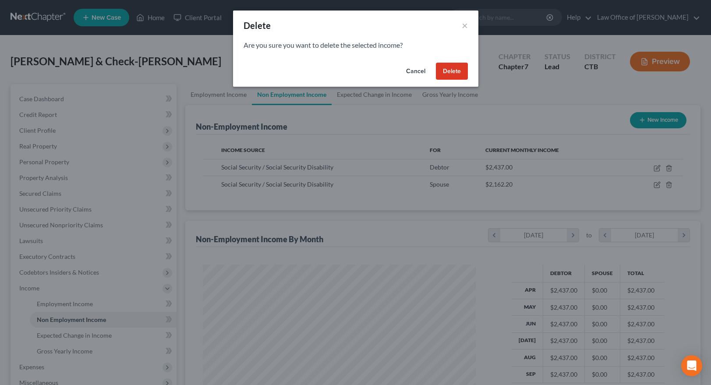
click at [446, 76] on button "Delete" at bounding box center [452, 72] width 32 height 18
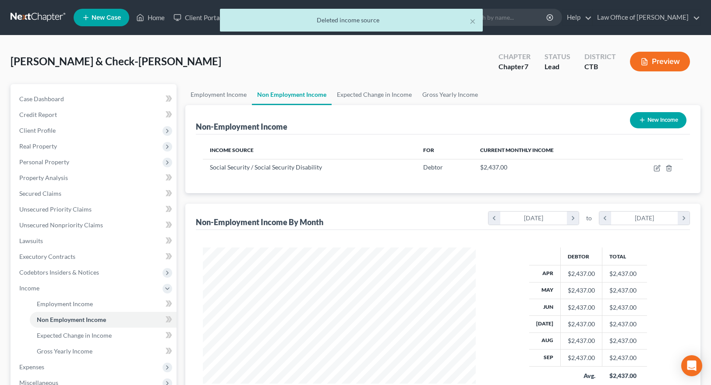
click at [646, 120] on button "New Income" at bounding box center [658, 120] width 57 height 16
select select "0"
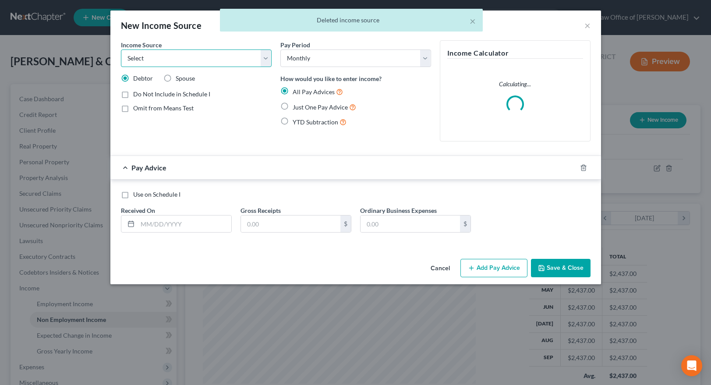
click at [121, 50] on select "Select Unemployment Disability (from employer) Pension Retirement Social Securi…" at bounding box center [196, 59] width 151 height 18
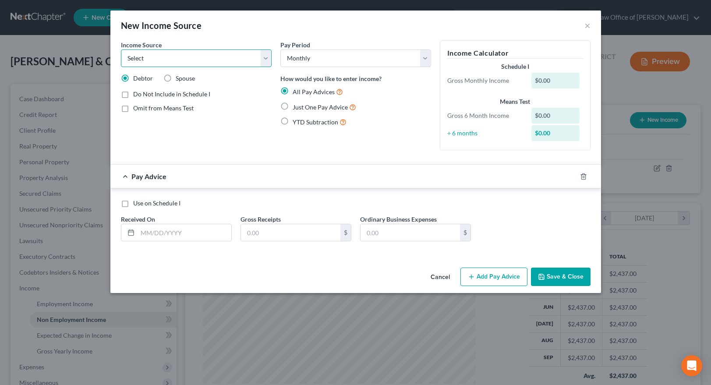
select select "4"
click option "Social Security / Social Security Disability" at bounding box center [0, 0] width 0 height 0
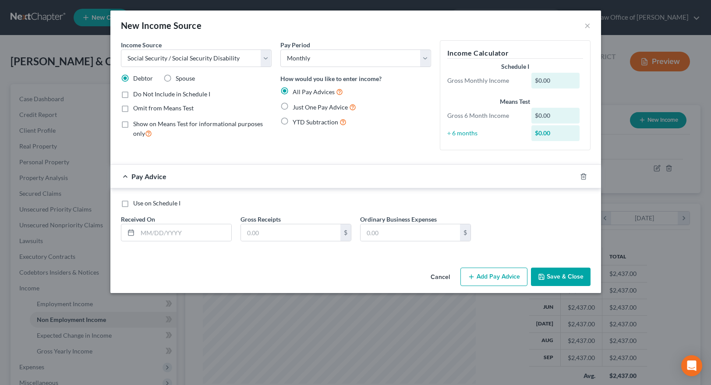
click at [176, 76] on label "Spouse" at bounding box center [185, 78] width 19 height 9
click at [179, 76] on input "Spouse" at bounding box center [182, 77] width 6 height 6
radio input "true"
click at [149, 231] on input "text" at bounding box center [185, 232] width 94 height 17
type input "2/26/2025"
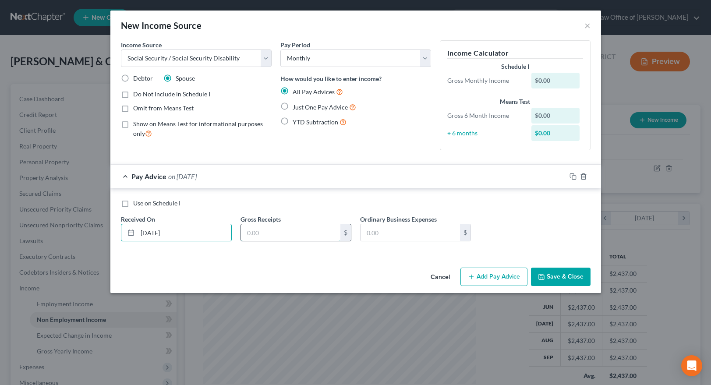
click at [260, 232] on input "text" at bounding box center [290, 232] width 99 height 17
type input "2,162.20"
click at [579, 277] on button "Save & Close" at bounding box center [561, 277] width 60 height 18
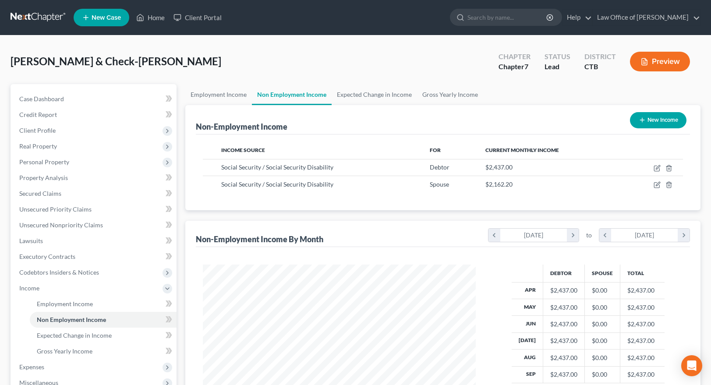
click at [535, 234] on div "April 2025" at bounding box center [533, 235] width 67 height 13
click at [492, 233] on icon "chevron_left" at bounding box center [495, 235] width 12 height 13
click at [492, 234] on icon "chevron_left" at bounding box center [495, 235] width 12 height 13
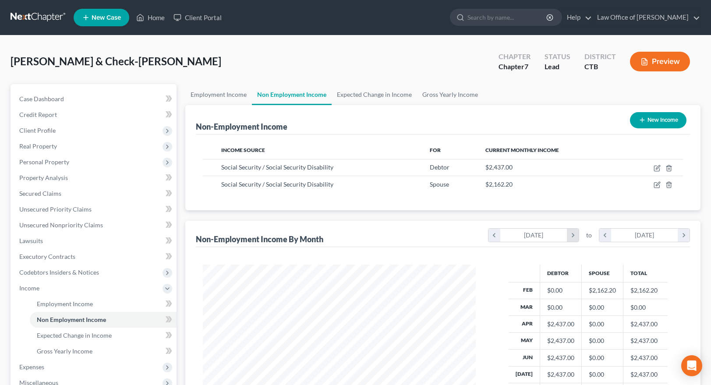
click at [578, 237] on icon "chevron_right" at bounding box center [573, 235] width 12 height 13
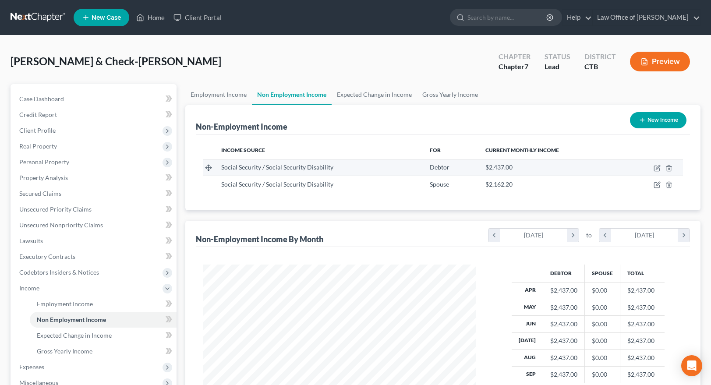
click at [469, 168] on div "Debtor" at bounding box center [451, 167] width 42 height 9
click at [655, 168] on icon "button" at bounding box center [657, 168] width 7 height 7
select select "4"
select select "0"
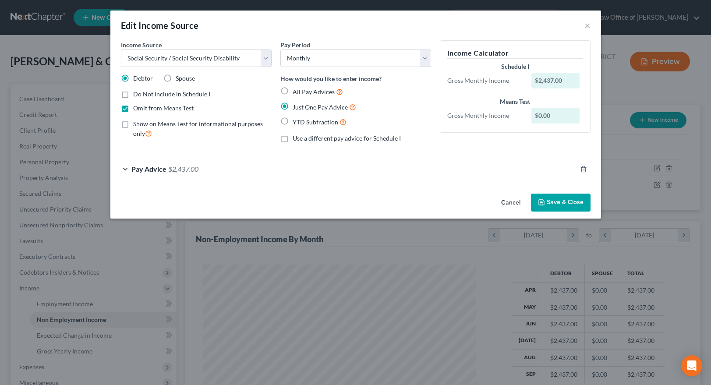
click at [566, 205] on button "Save & Close" at bounding box center [561, 203] width 60 height 18
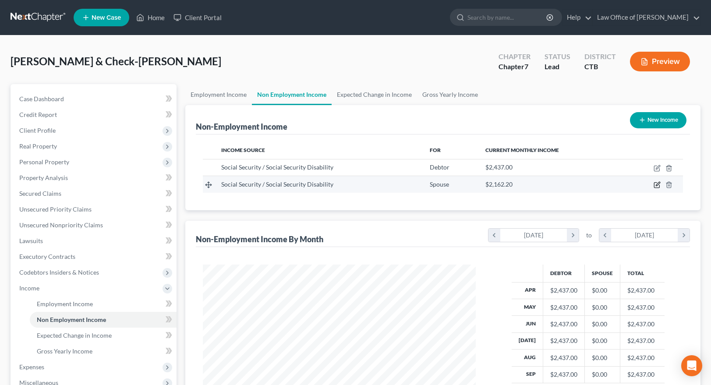
click at [657, 184] on icon "button" at bounding box center [657, 184] width 7 height 7
select select "4"
select select "0"
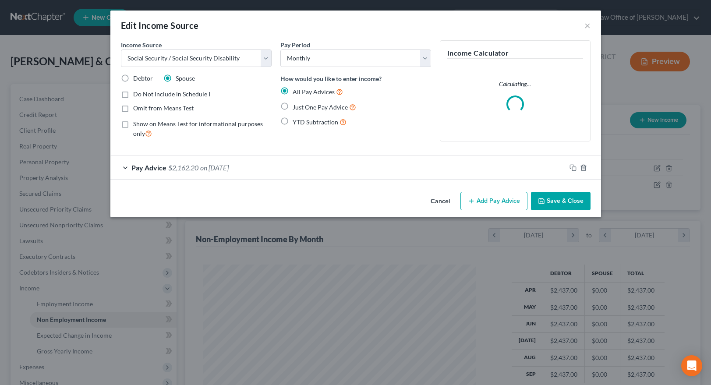
click at [316, 108] on span "Just One Pay Advice" at bounding box center [320, 106] width 55 height 7
click at [302, 108] on input "Just One Pay Advice" at bounding box center [299, 105] width 6 height 6
radio input "true"
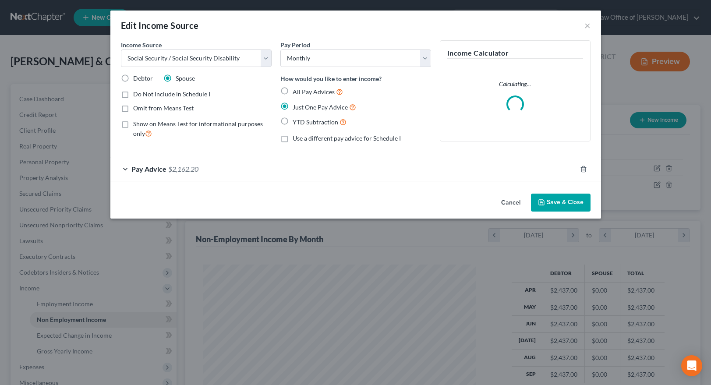
click at [554, 204] on button "Save & Close" at bounding box center [561, 203] width 60 height 18
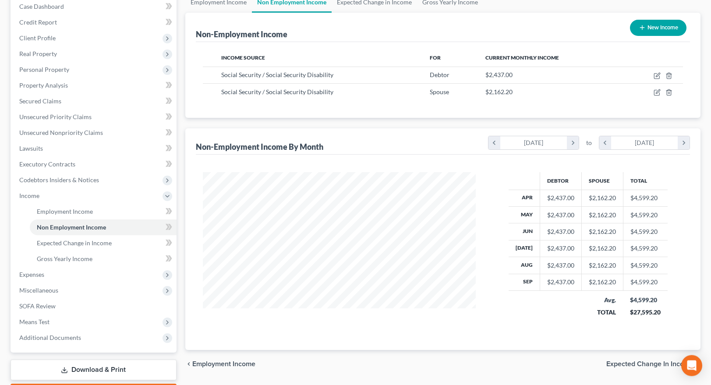
scroll to position [0, 0]
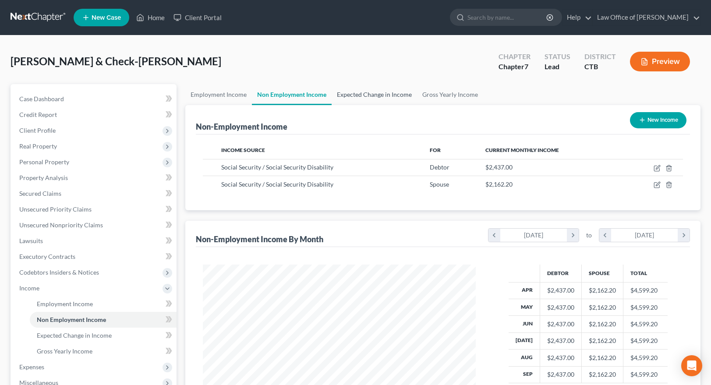
click at [388, 95] on link "Expected Change in Income" at bounding box center [374, 94] width 85 height 21
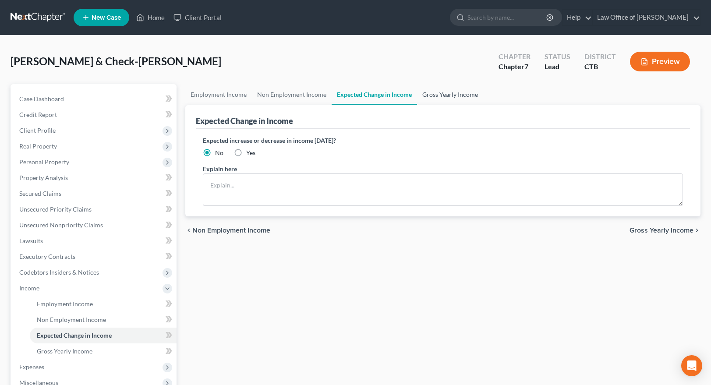
click at [460, 94] on link "Gross Yearly Income" at bounding box center [450, 94] width 66 height 21
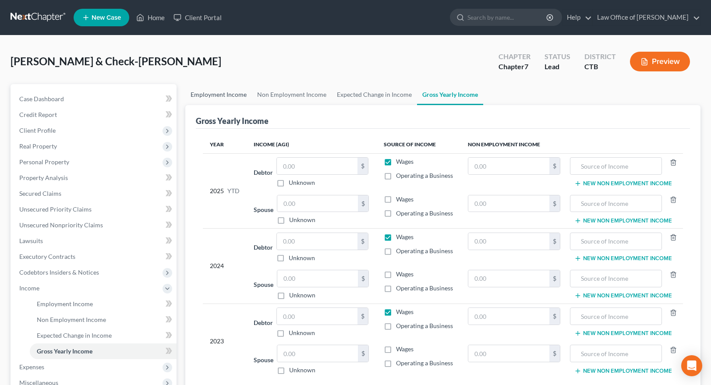
click at [238, 93] on link "Employment Income" at bounding box center [218, 94] width 67 height 21
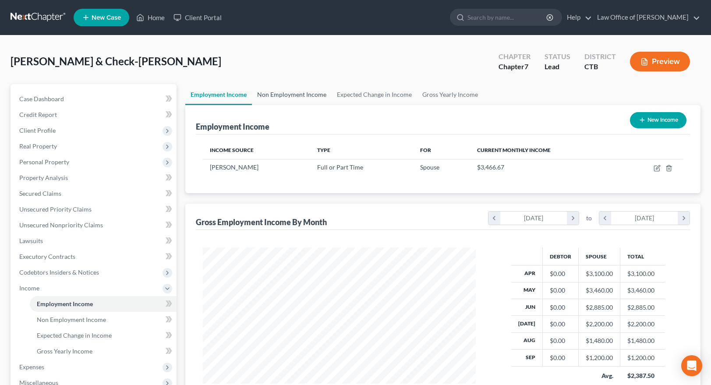
click at [304, 93] on link "Non Employment Income" at bounding box center [292, 94] width 80 height 21
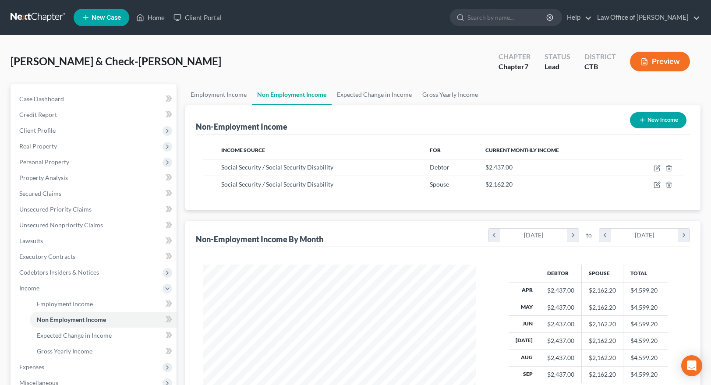
scroll to position [157, 290]
click at [650, 120] on button "New Income" at bounding box center [658, 120] width 57 height 16
select select "0"
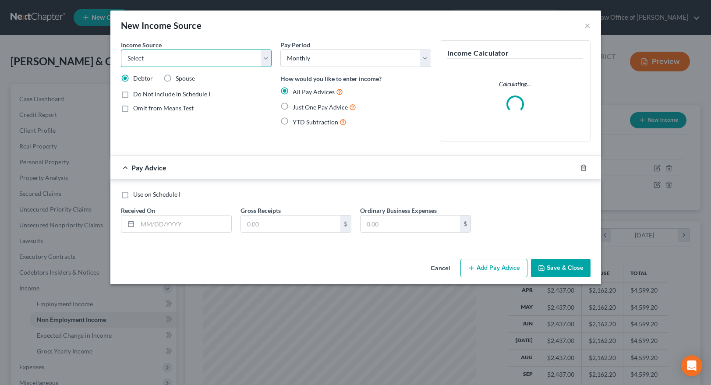
click at [121, 50] on select "Select Unemployment Disability (from employer) Pension Retirement Social Securi…" at bounding box center [196, 59] width 151 height 18
select select "0"
click option "Unemployment" at bounding box center [0, 0] width 0 height 0
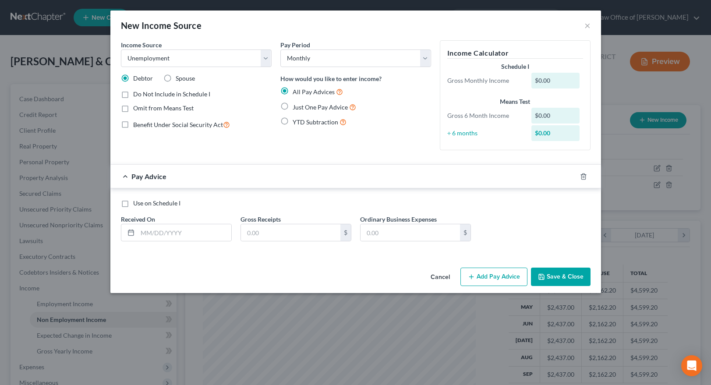
click at [176, 78] on label "Spouse" at bounding box center [185, 78] width 19 height 9
click at [179, 78] on input "Spouse" at bounding box center [182, 77] width 6 height 6
radio input "true"
click at [280, 50] on select "Select Monthly Twice Monthly Every Other Week Weekly" at bounding box center [355, 59] width 151 height 18
select select "3"
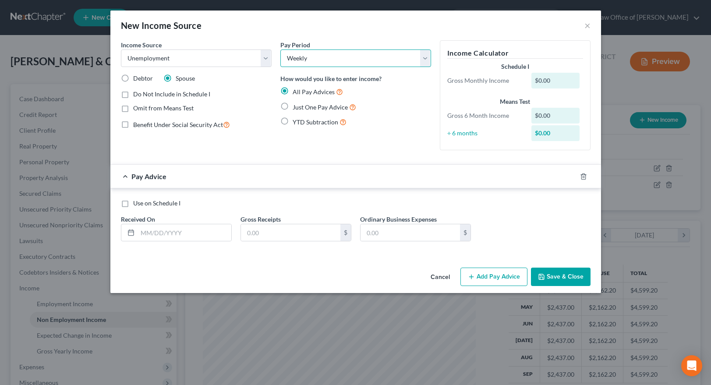
click option "Weekly" at bounding box center [0, 0] width 0 height 0
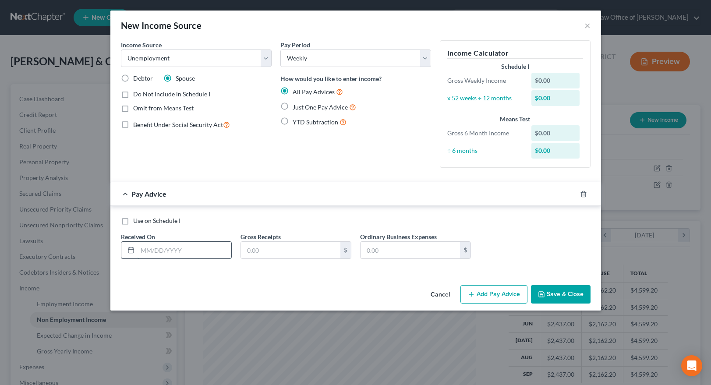
click at [149, 251] on input "text" at bounding box center [185, 250] width 94 height 17
type input "02/24/2025"
type input "441"
click at [485, 292] on button "Add Pay Advice" at bounding box center [493, 294] width 67 height 18
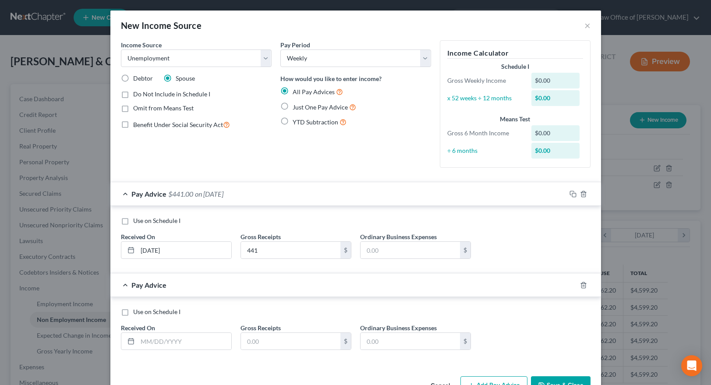
scroll to position [27, 0]
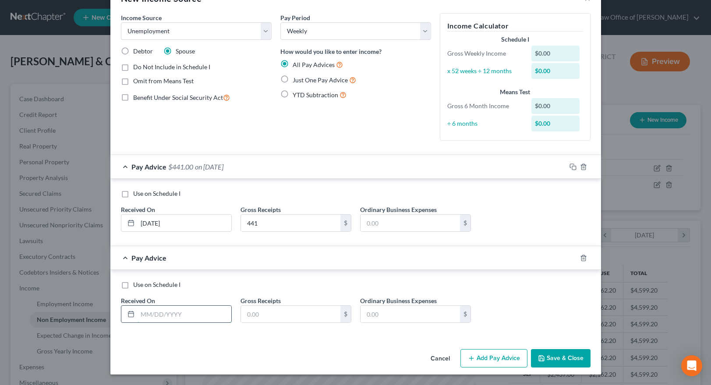
click at [144, 321] on input "text" at bounding box center [185, 314] width 94 height 17
type input "03/03/2025"
type input "441"
click at [506, 357] on button "Add Pay Advice" at bounding box center [493, 358] width 67 height 18
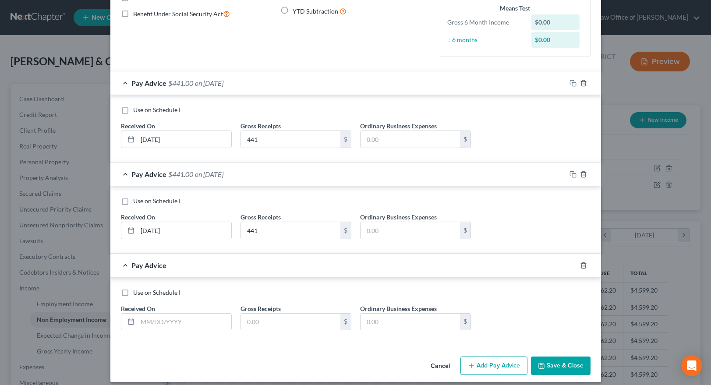
scroll to position [118, 0]
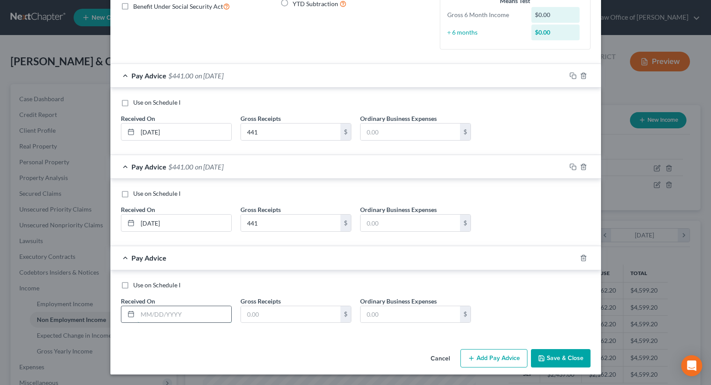
click at [156, 312] on input "text" at bounding box center [185, 314] width 94 height 17
type input "3/11/2025"
type input "441"
click at [577, 356] on button "Save & Close" at bounding box center [561, 358] width 60 height 18
